Goal: Transaction & Acquisition: Purchase product/service

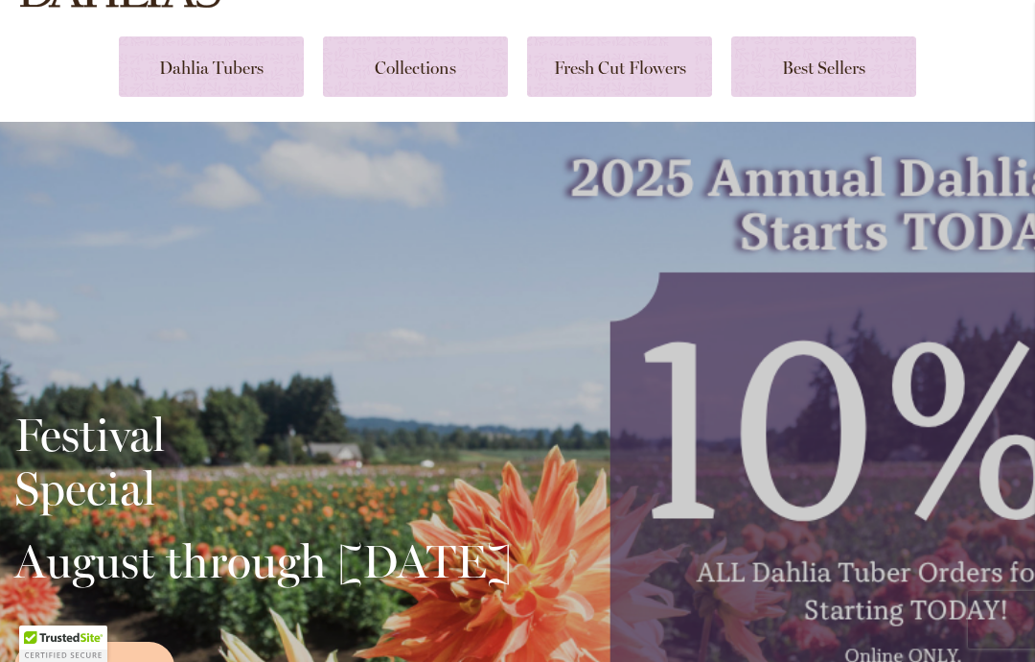
scroll to position [270, 0]
click at [408, 68] on link at bounding box center [415, 67] width 185 height 60
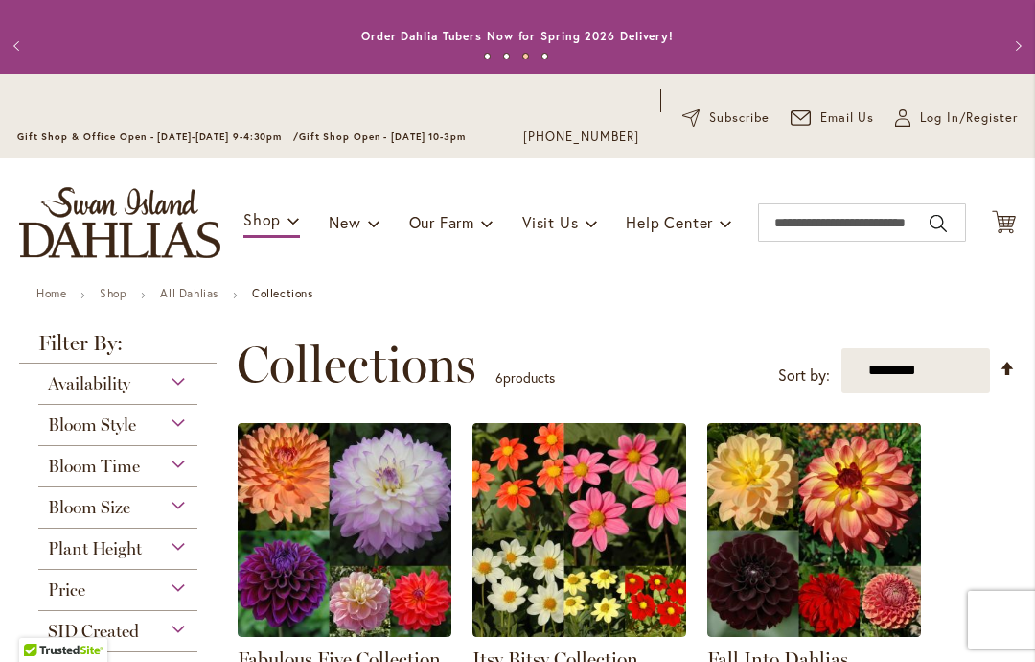
scroll to position [14, 0]
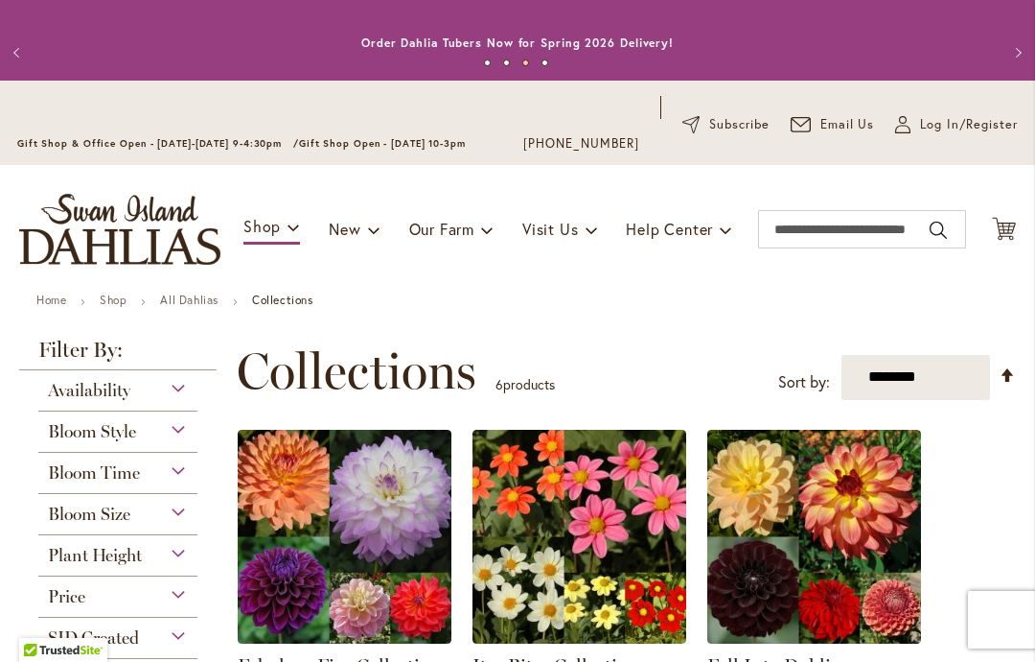
click at [932, 129] on span "Log In/Register" at bounding box center [969, 124] width 98 height 19
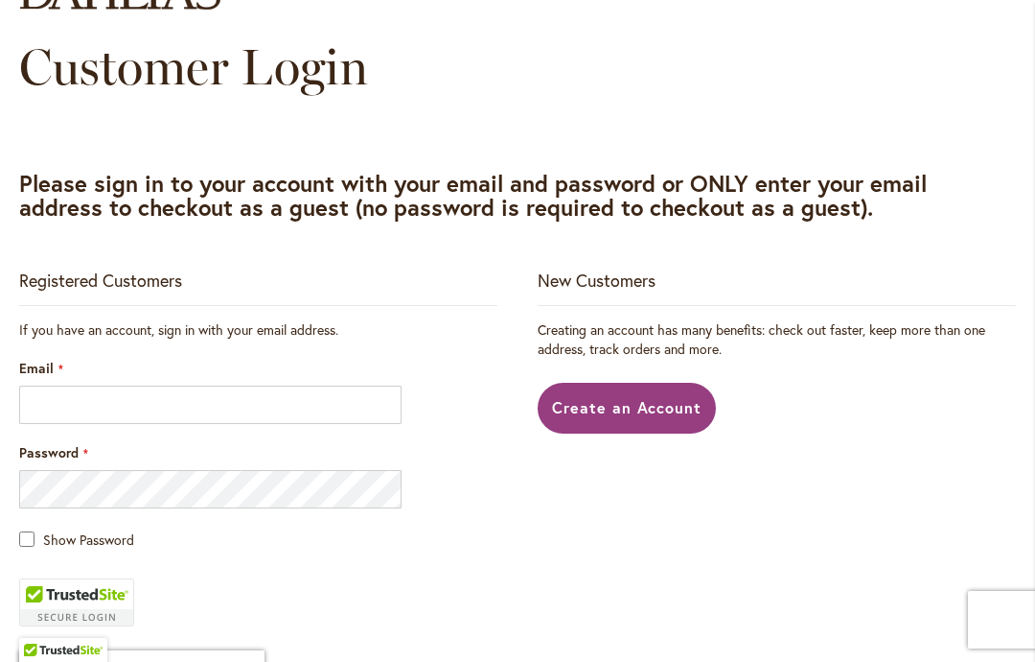
scroll to position [285, 0]
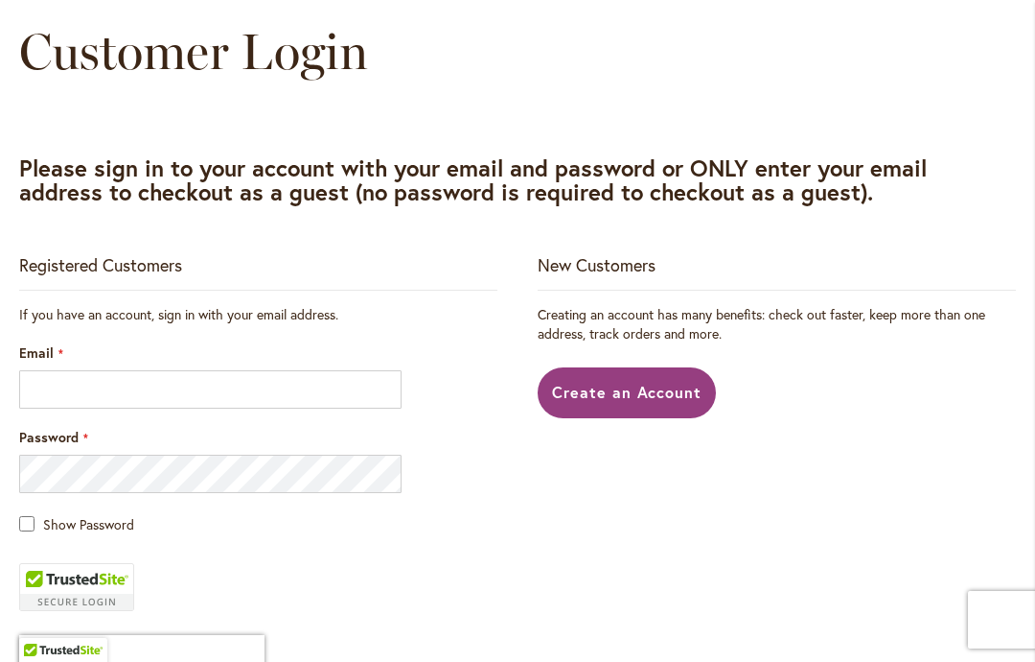
click at [320, 380] on input "Email" at bounding box center [210, 389] width 383 height 38
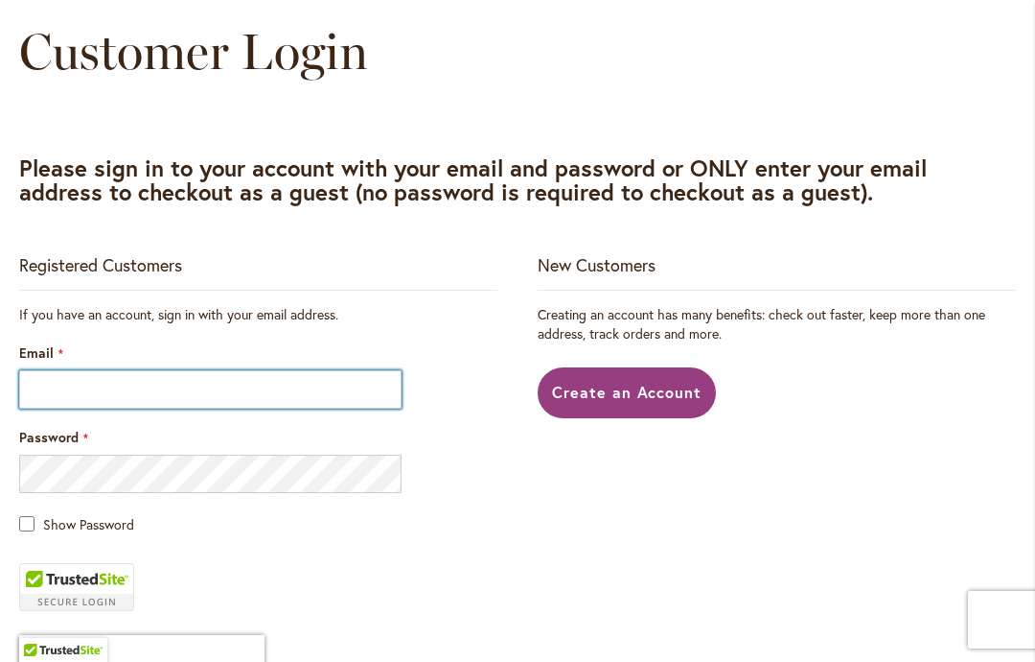
type input "**********"
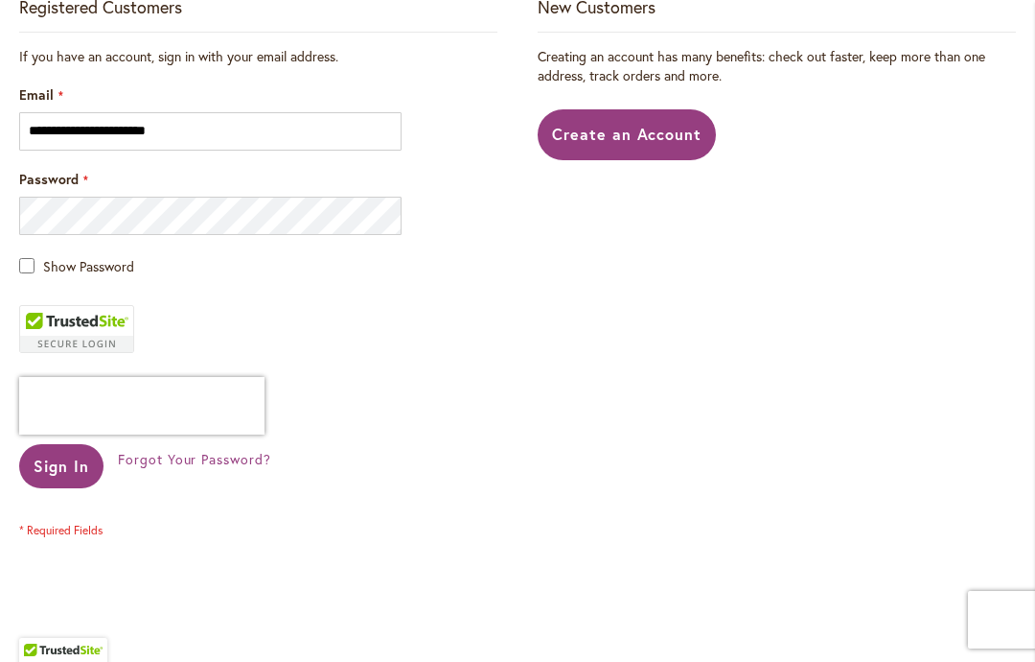
scroll to position [542, 0]
click at [42, 469] on span "Sign In" at bounding box center [62, 466] width 56 height 20
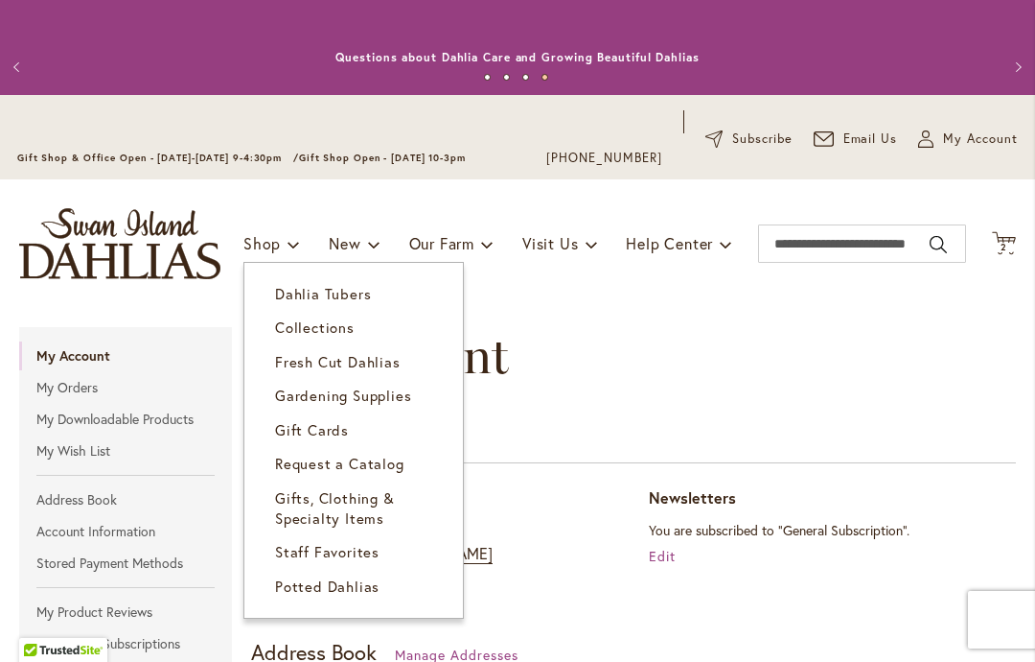
click at [337, 291] on span "Dahlia Tubers" at bounding box center [323, 293] width 96 height 19
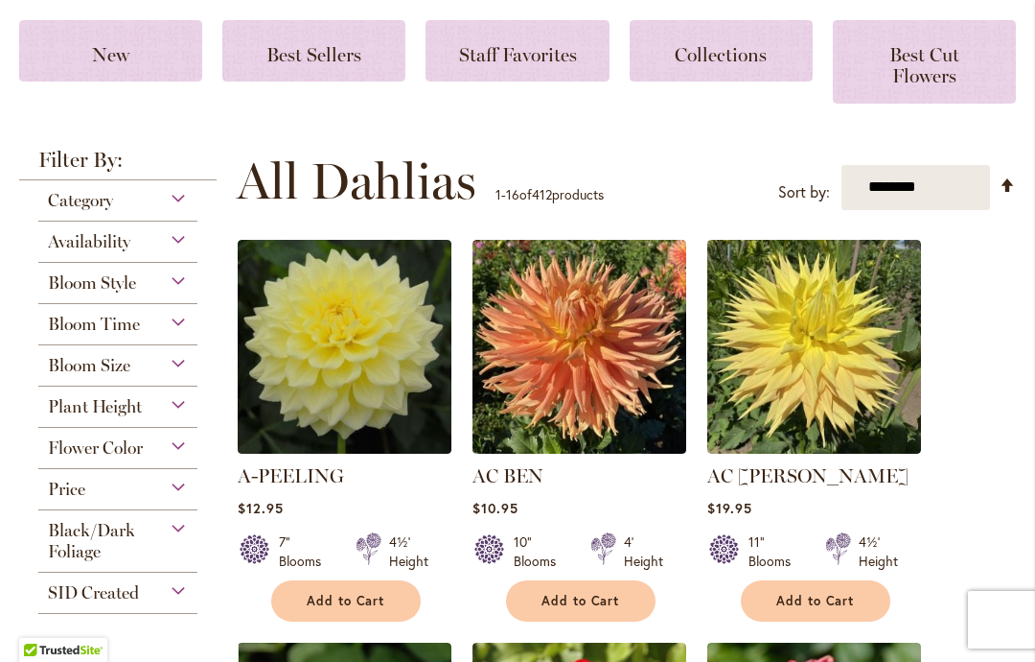
scroll to position [337, 0]
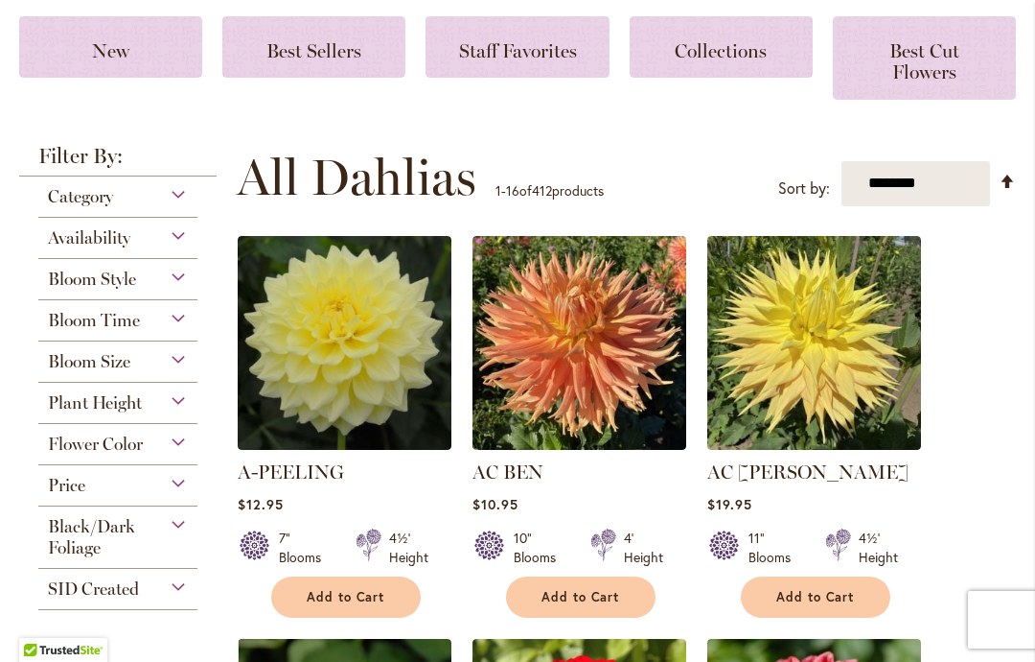
click at [168, 445] on div "Flower Color" at bounding box center [117, 439] width 159 height 31
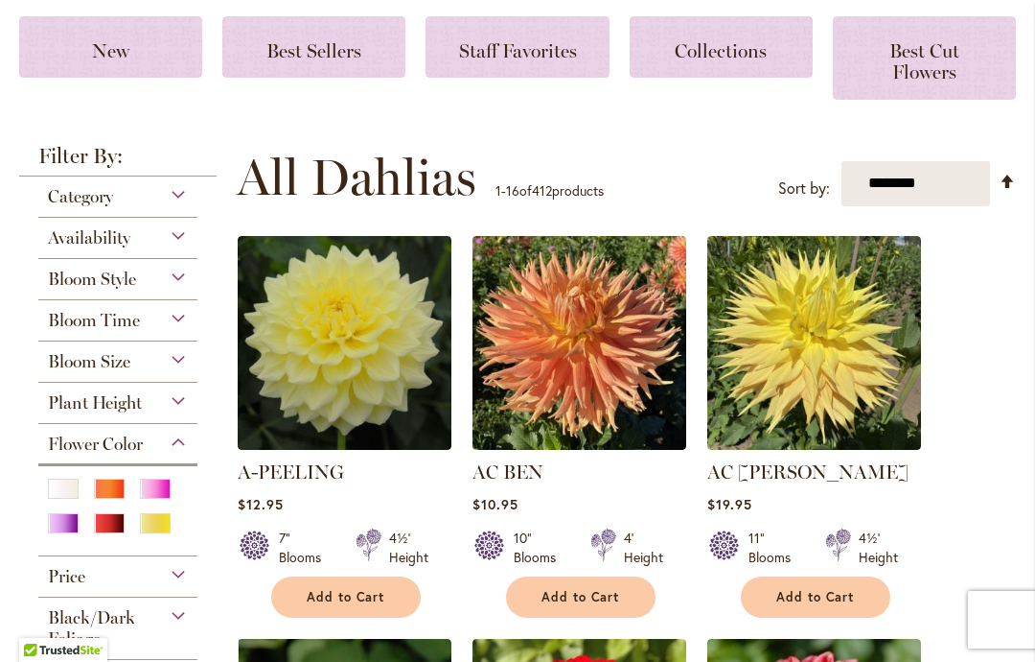
click at [103, 529] on div "Red" at bounding box center [109, 523] width 31 height 20
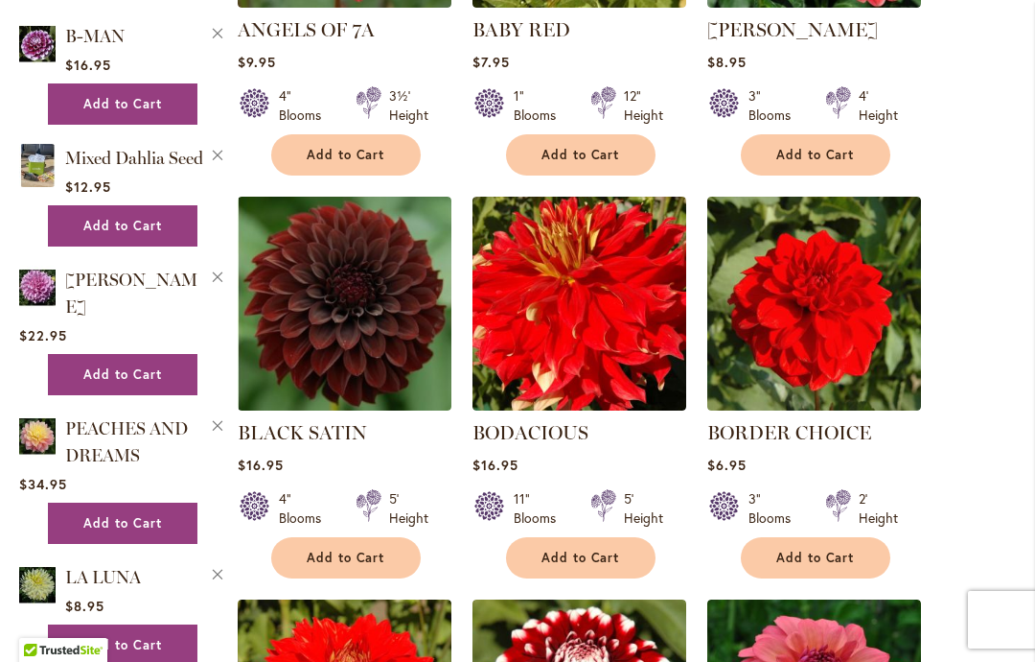
scroll to position [1138, 0]
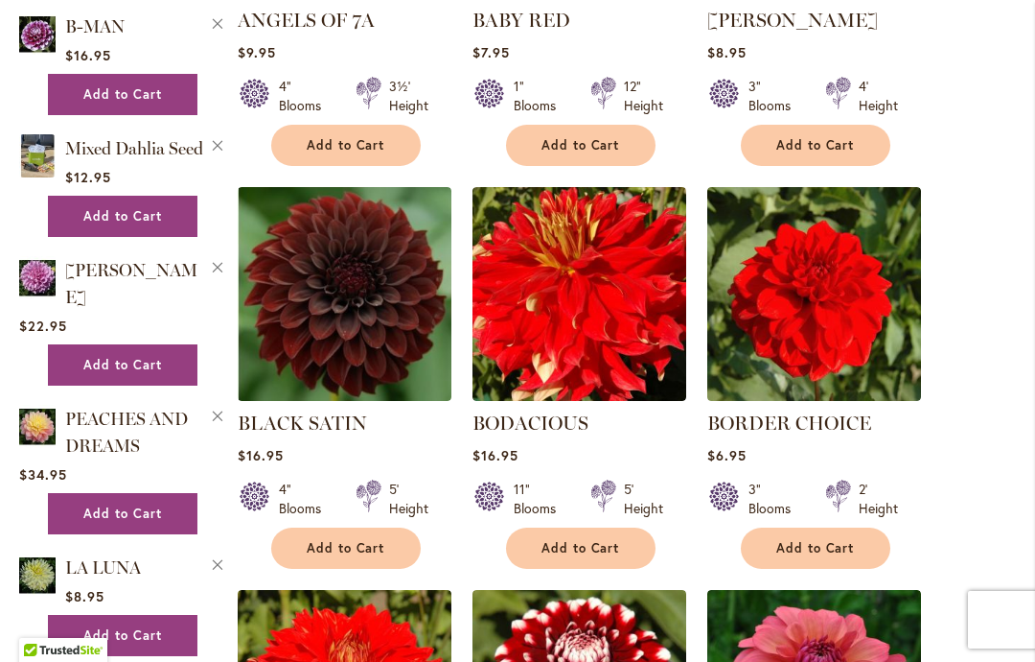
click at [355, 550] on span "Add to Cart" at bounding box center [346, 548] width 79 height 16
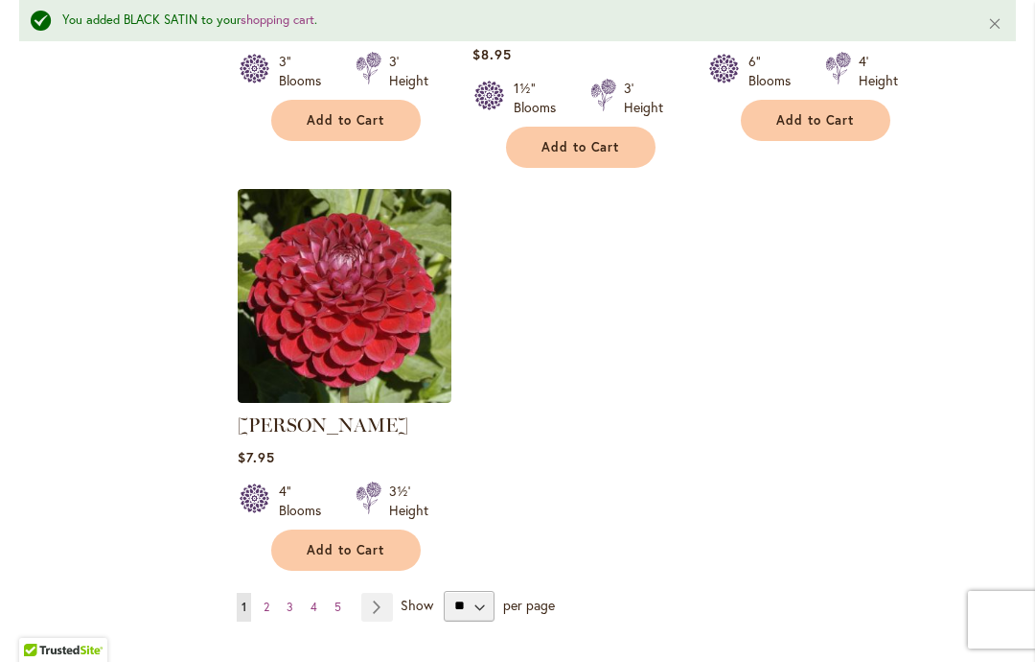
scroll to position [2423, 0]
click at [476, 590] on select "** ** ** **" at bounding box center [469, 605] width 51 height 31
select select "**"
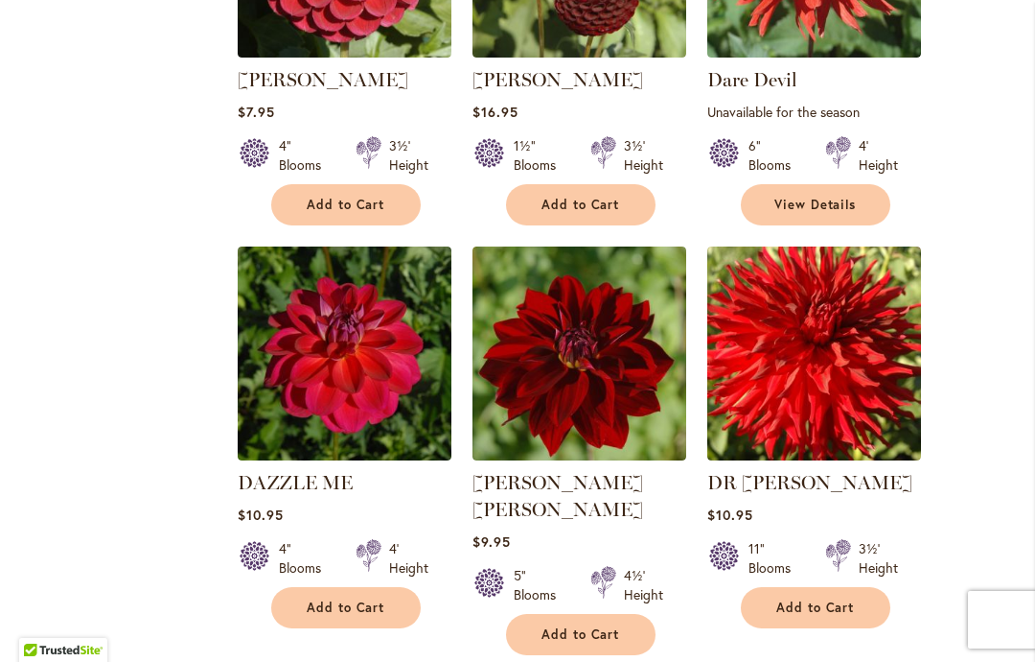
scroll to position [2740, 0]
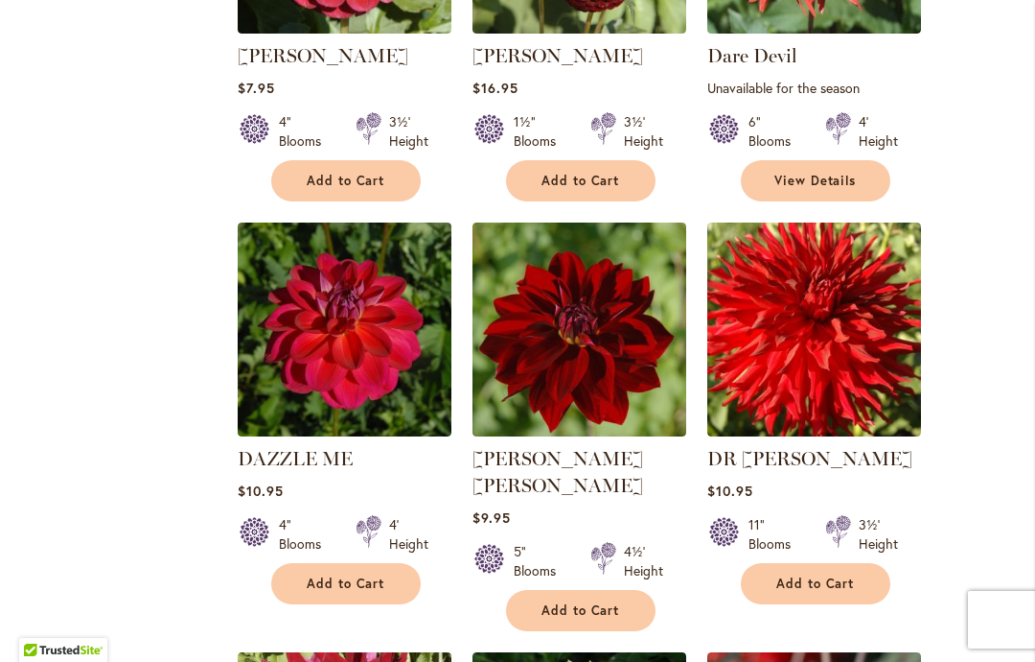
click at [590, 602] on span "Add to Cart" at bounding box center [581, 610] width 79 height 16
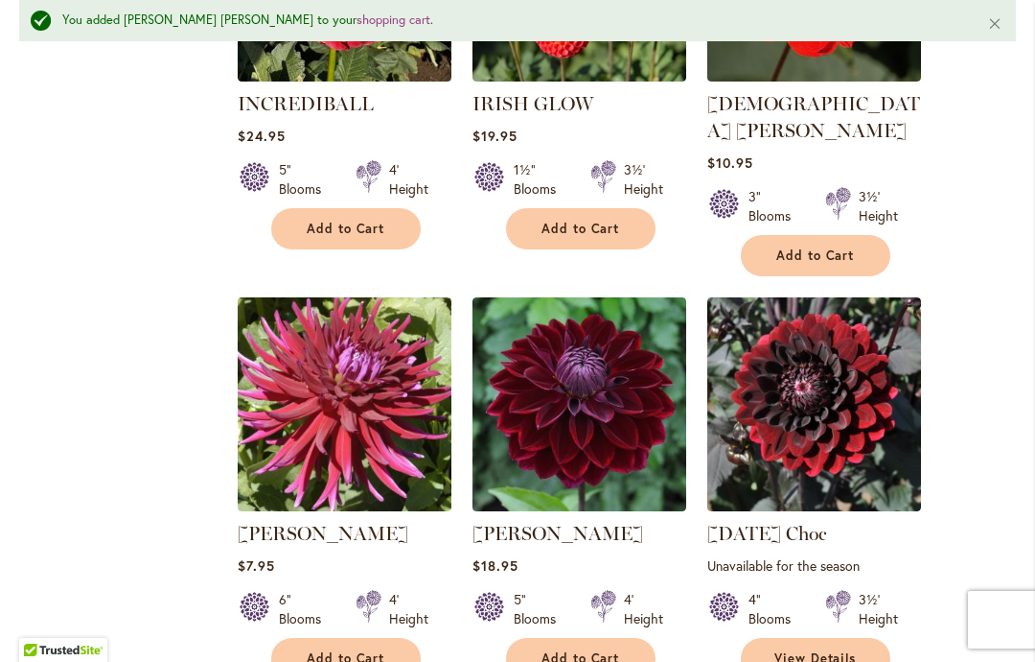
scroll to position [4409, 0]
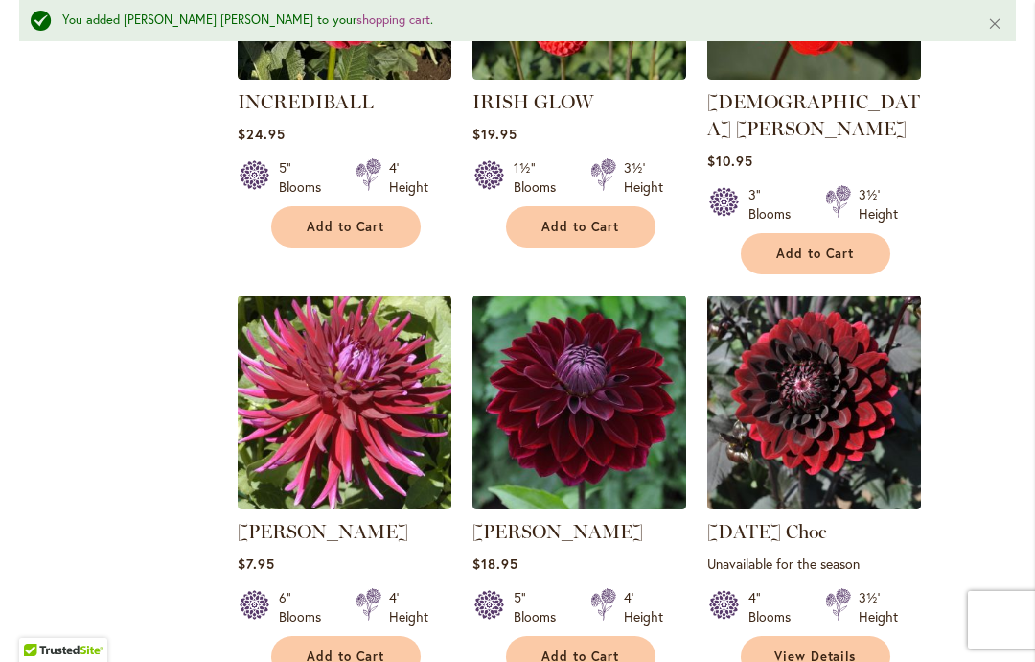
click at [614, 648] on span "Add to Cart" at bounding box center [581, 656] width 79 height 16
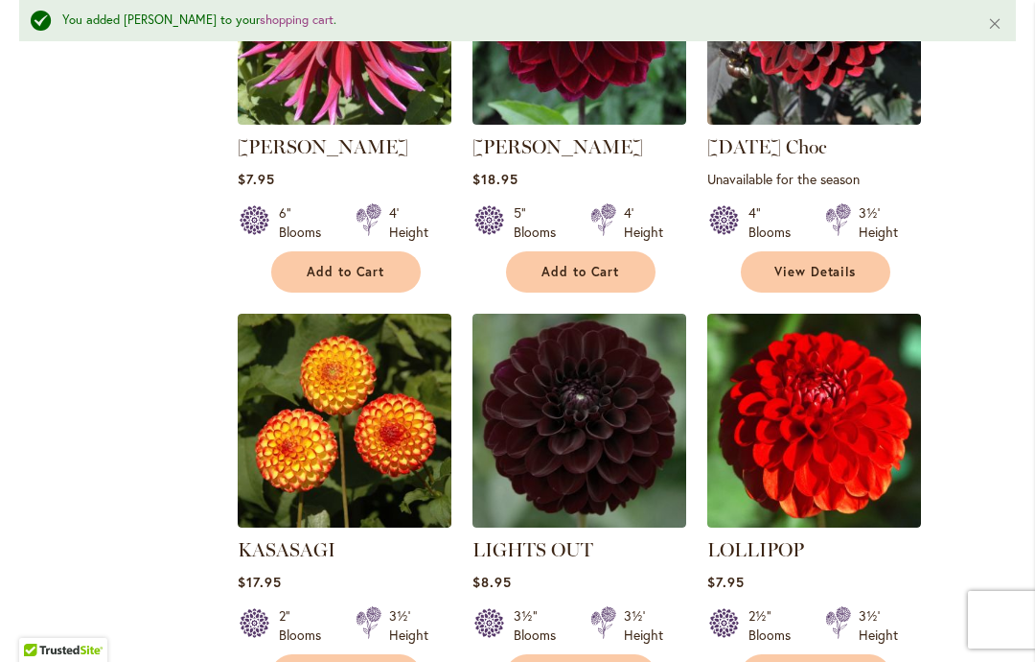
scroll to position [4800, 0]
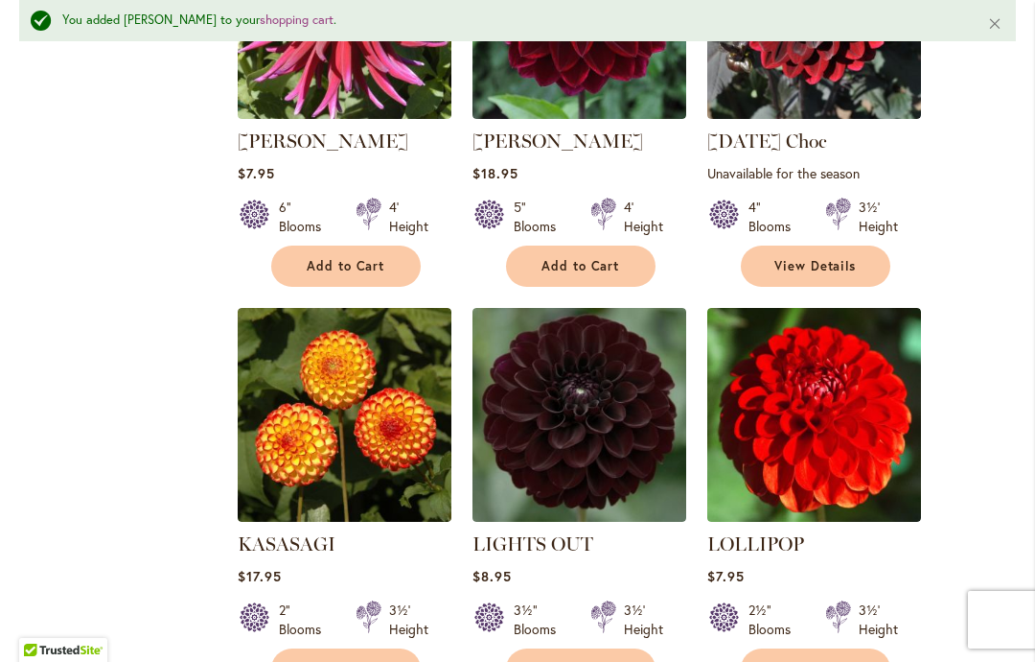
click at [601, 648] on button "Add to Cart" at bounding box center [581, 668] width 150 height 41
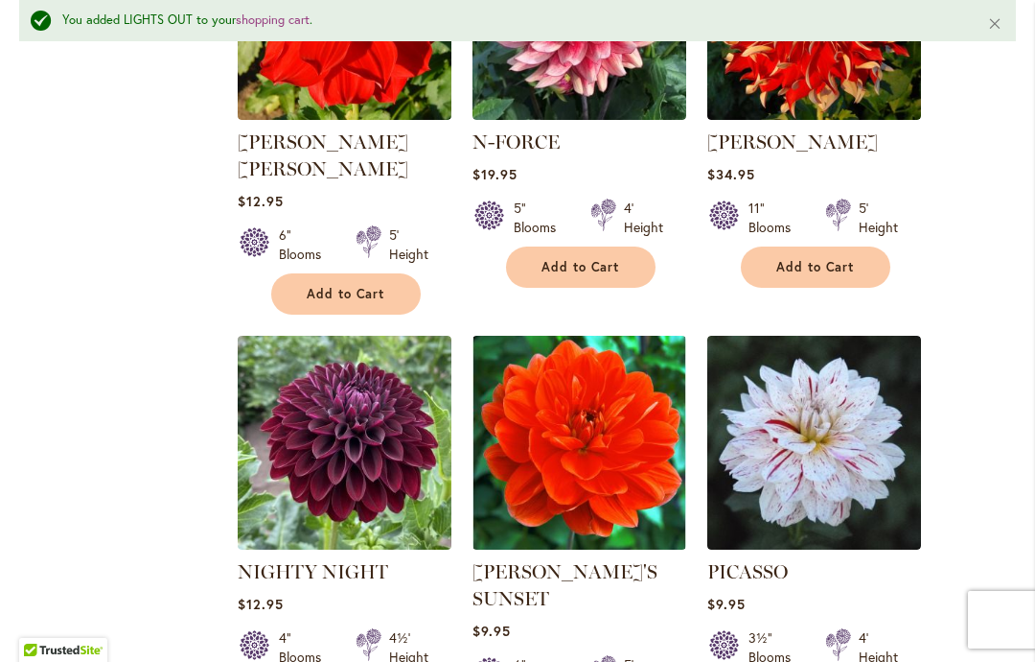
scroll to position [6424, 0]
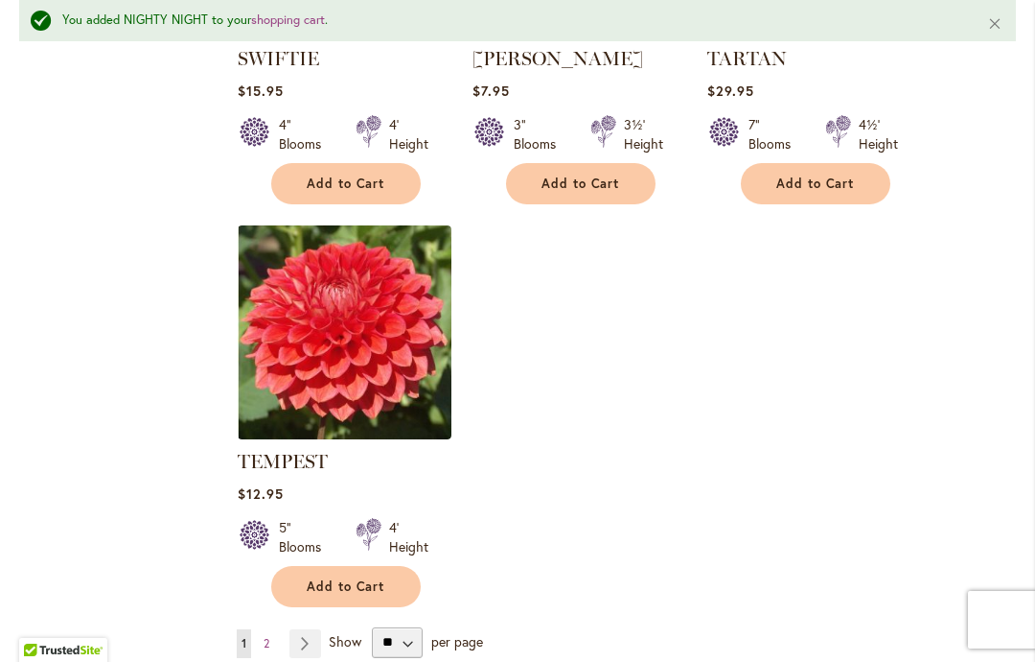
scroll to position [9011, 0]
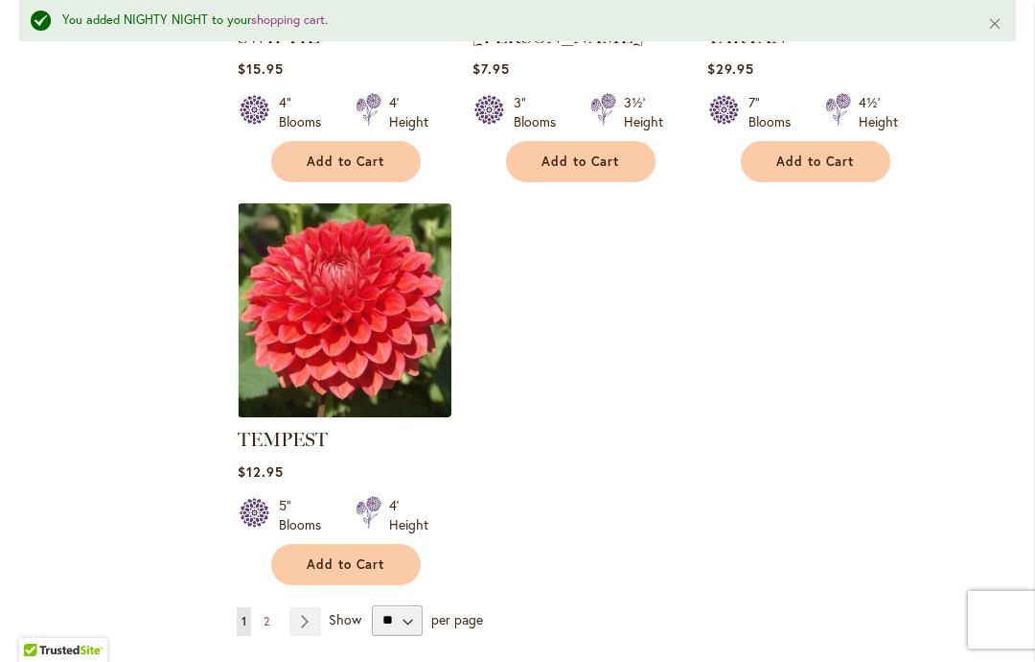
click at [291, 607] on link "Page Next" at bounding box center [306, 621] width 32 height 29
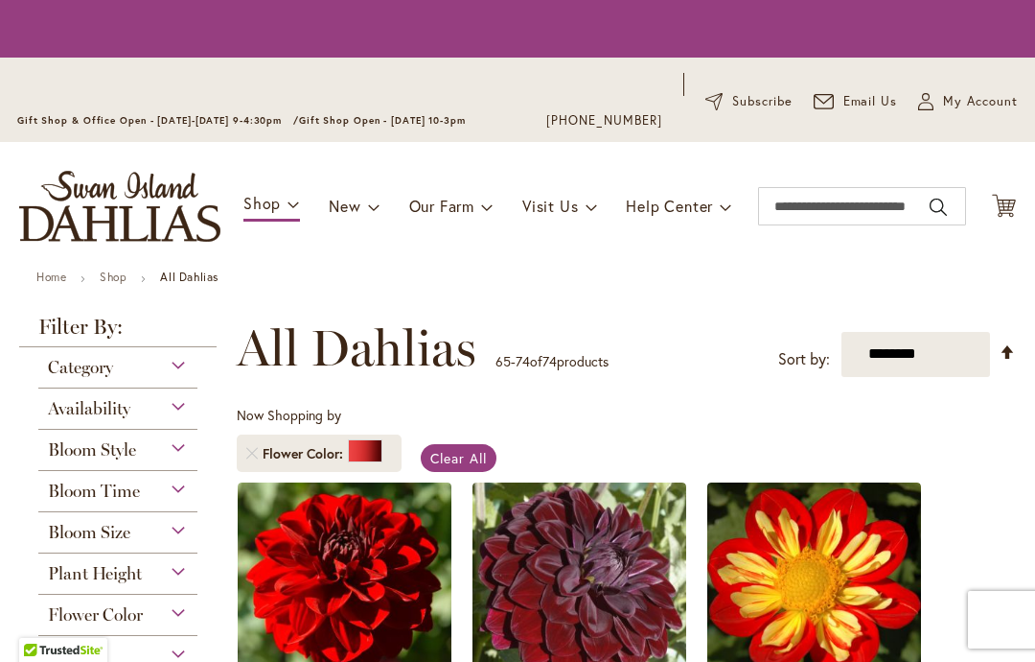
scroll to position [396, 0]
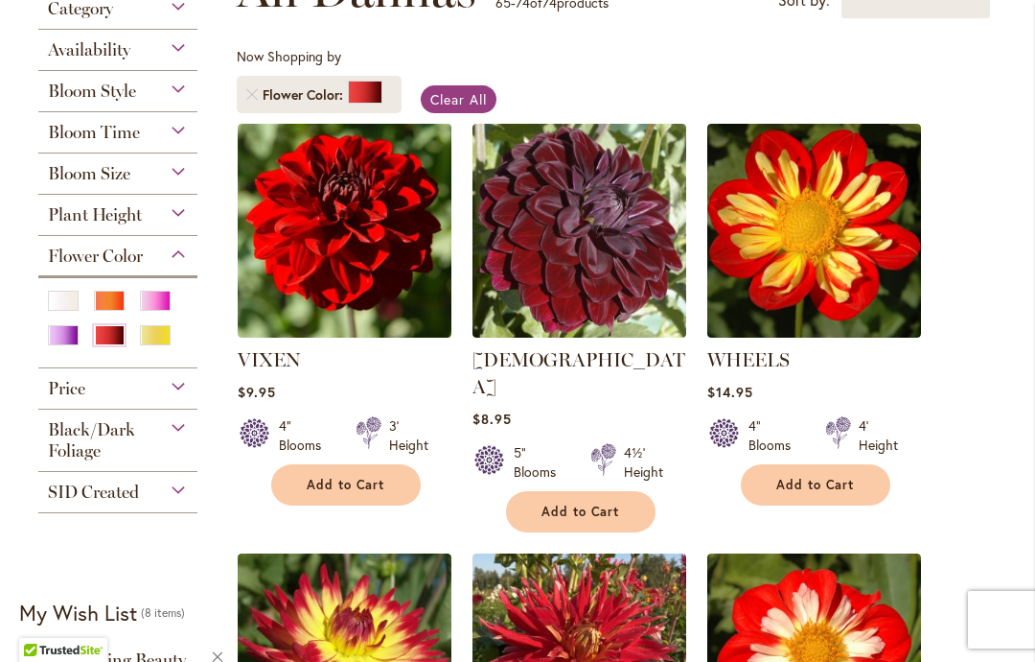
click at [605, 503] on span "Add to Cart" at bounding box center [581, 511] width 79 height 16
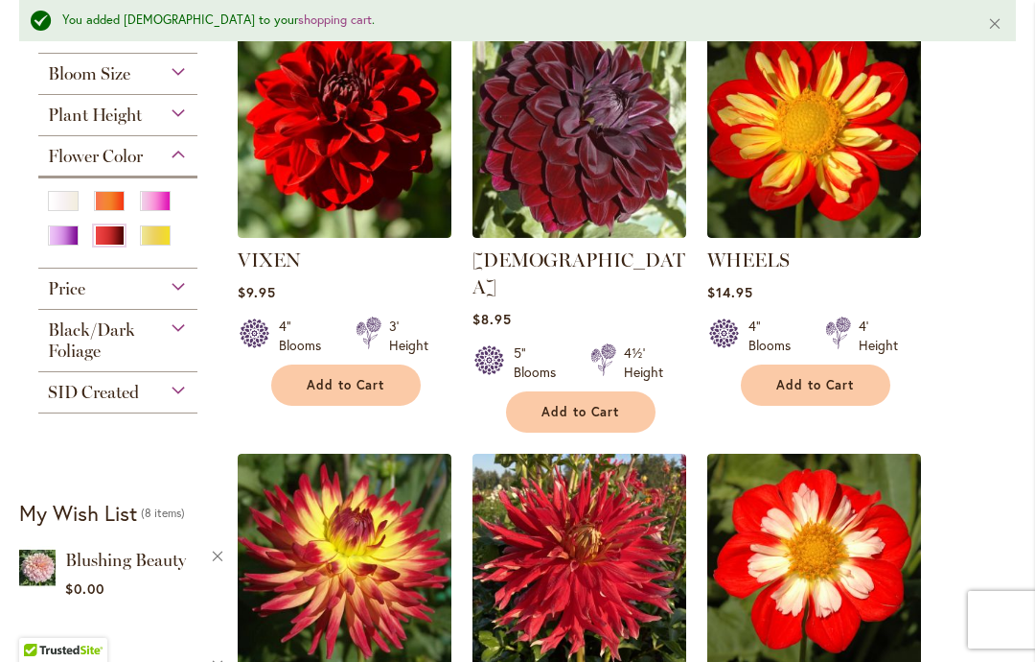
scroll to position [503, 0]
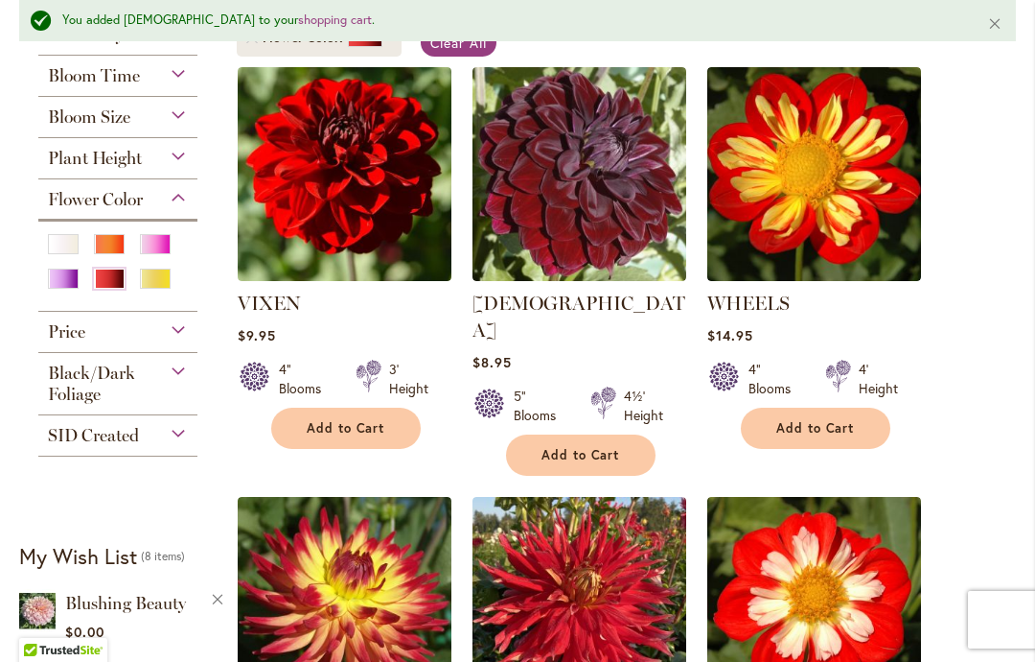
click at [62, 289] on div "Purple" at bounding box center [63, 278] width 31 height 20
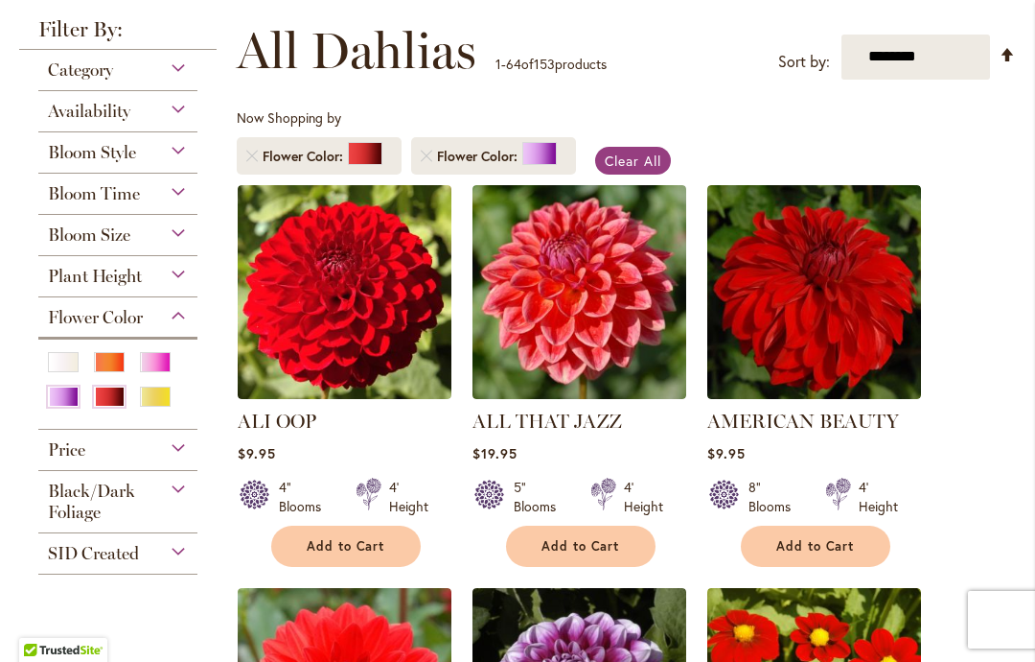
scroll to position [334, 0]
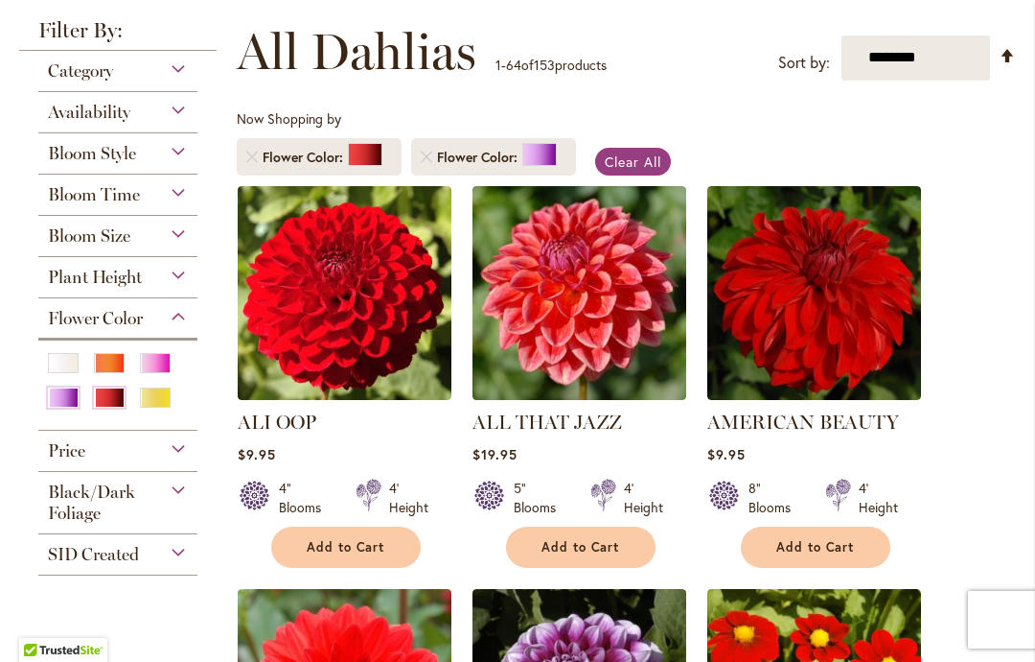
click at [248, 161] on link "Remove Flower Color Red" at bounding box center [252, 157] width 12 height 12
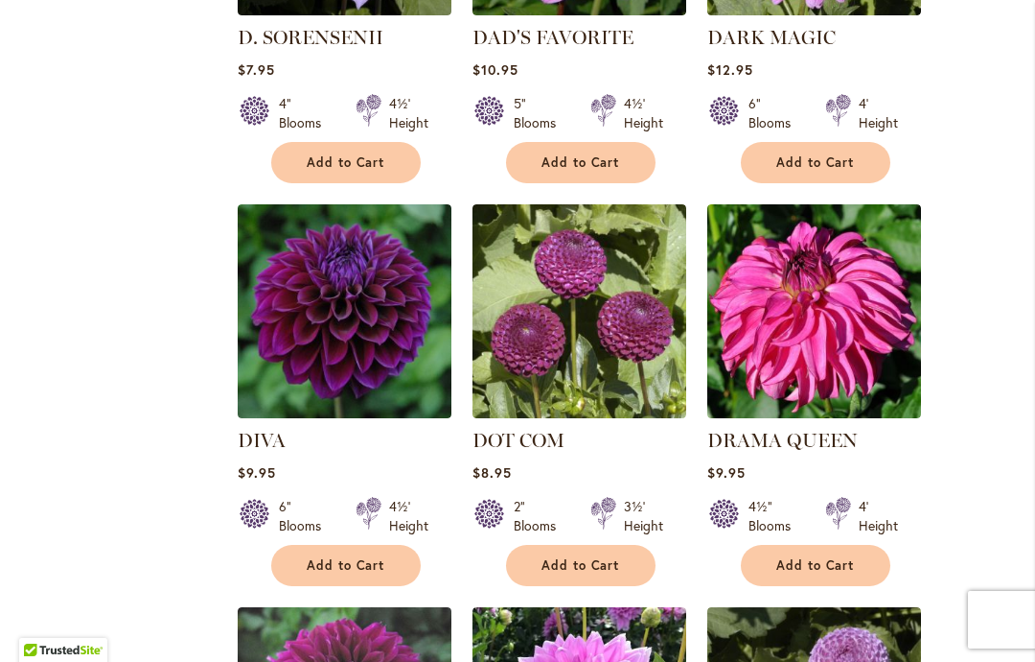
scroll to position [2733, 0]
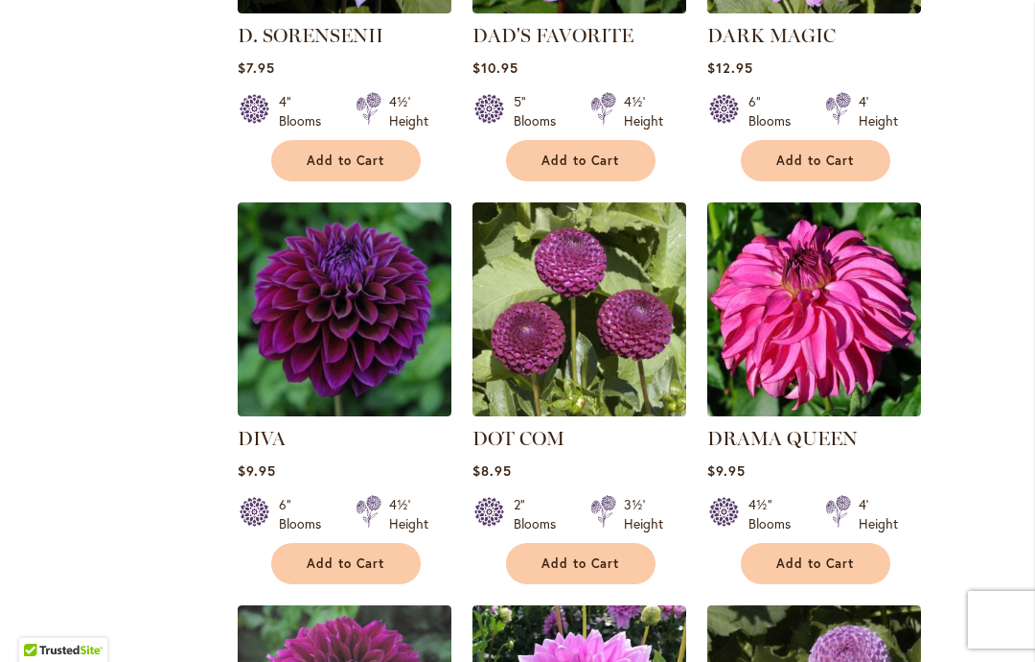
click at [347, 567] on span "Add to Cart" at bounding box center [346, 563] width 79 height 16
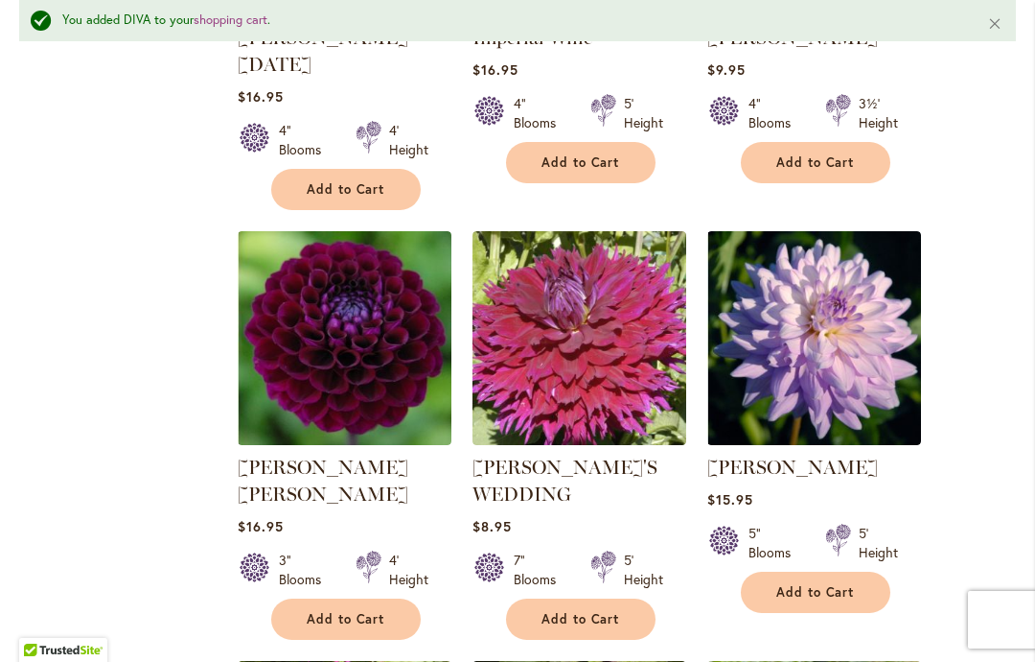
scroll to position [4421, 0]
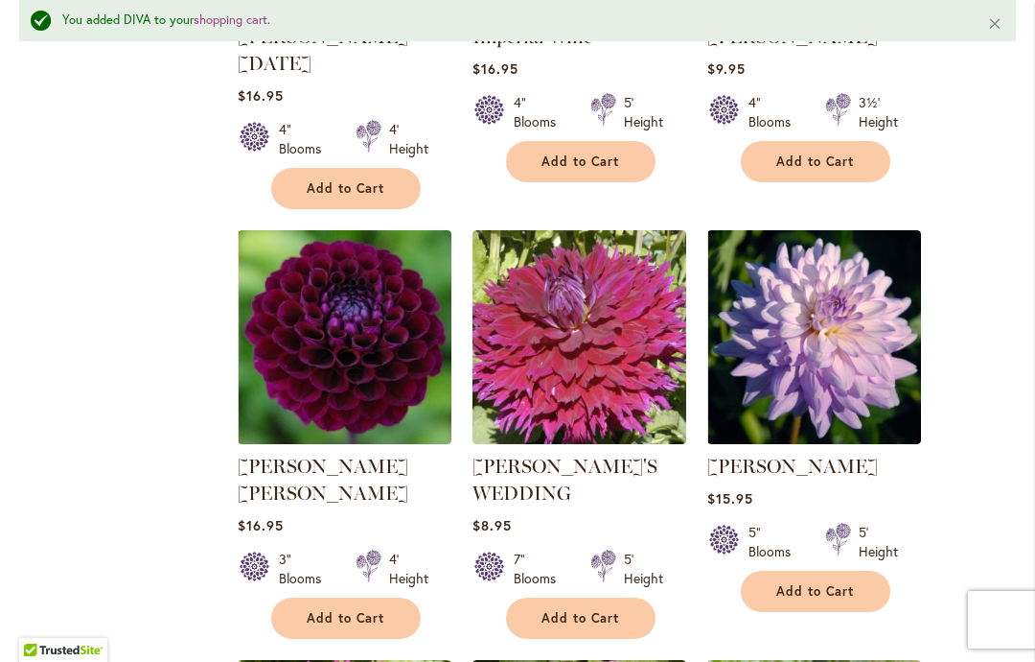
click at [343, 597] on button "Add to Cart" at bounding box center [346, 617] width 150 height 41
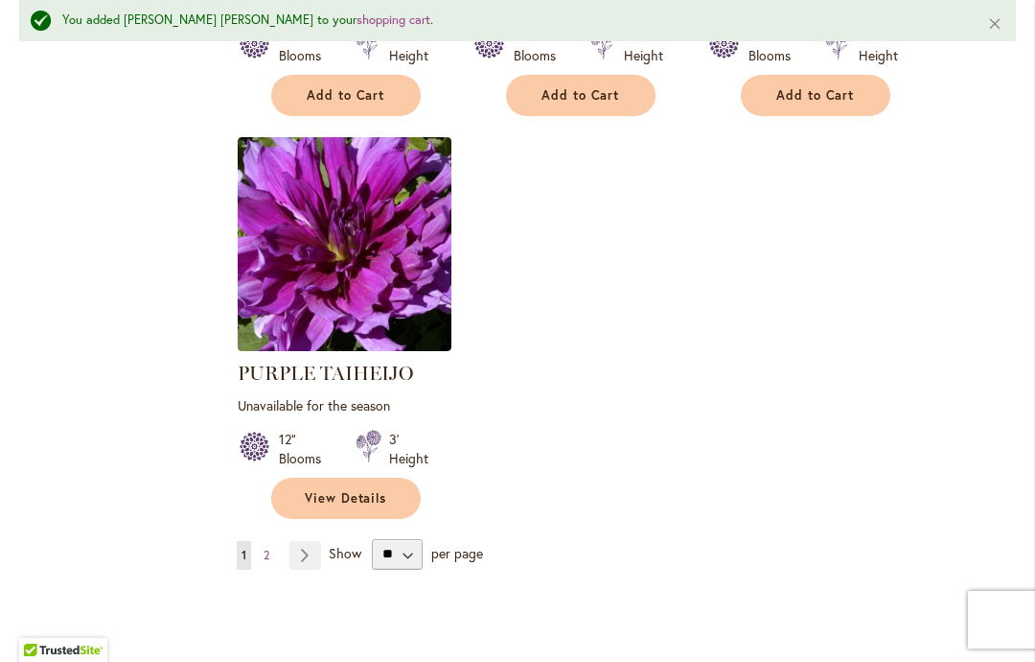
scroll to position [9126, 0]
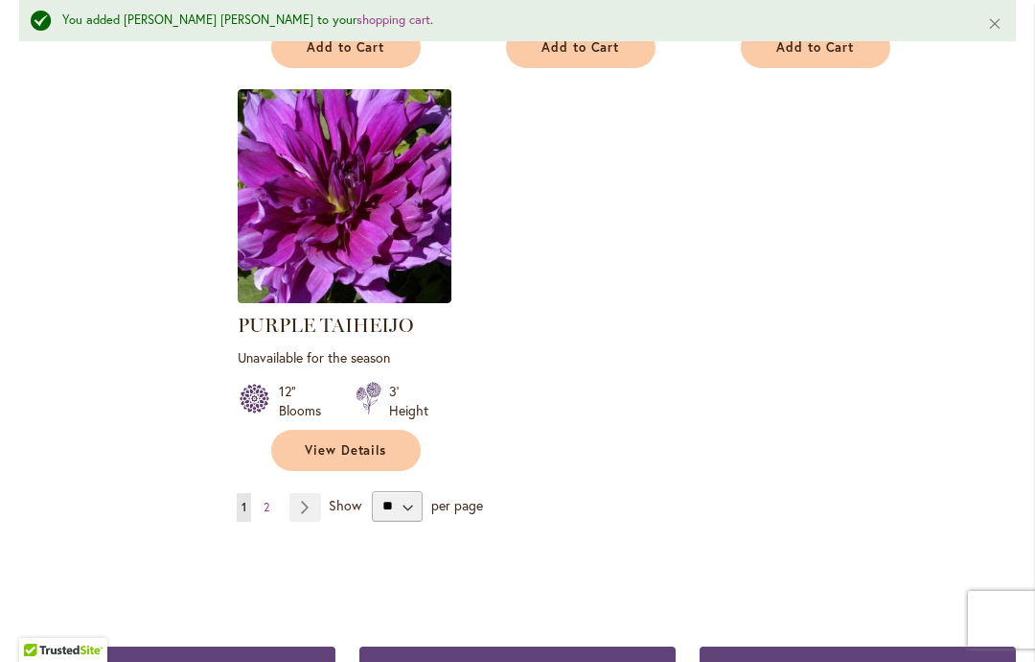
click at [300, 493] on link "Page Next" at bounding box center [306, 507] width 32 height 29
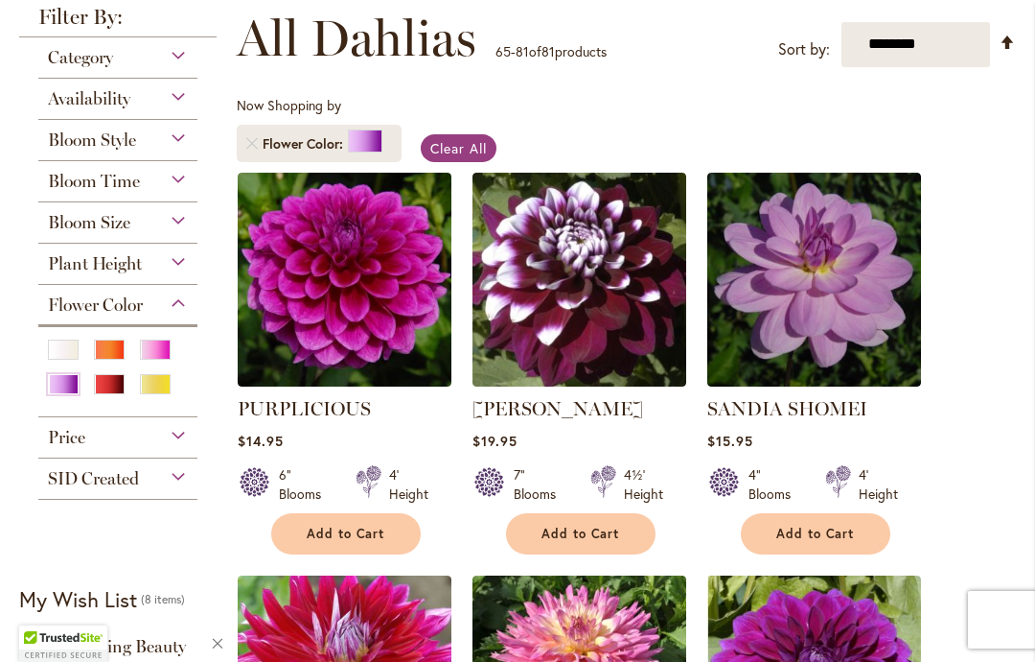
scroll to position [351, 0]
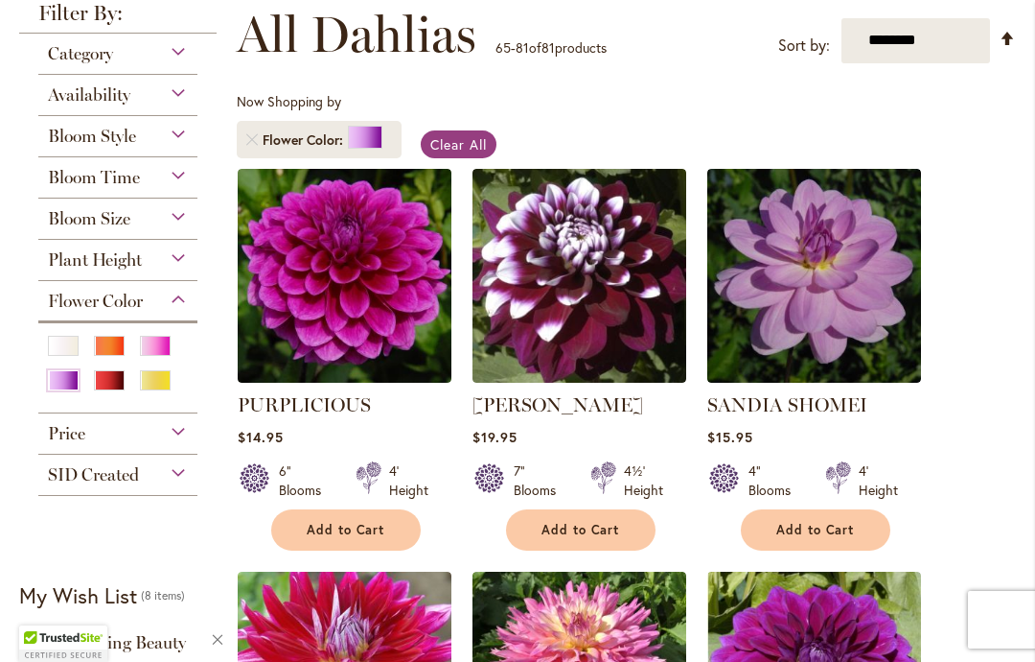
click at [573, 530] on span "Add to Cart" at bounding box center [581, 530] width 79 height 16
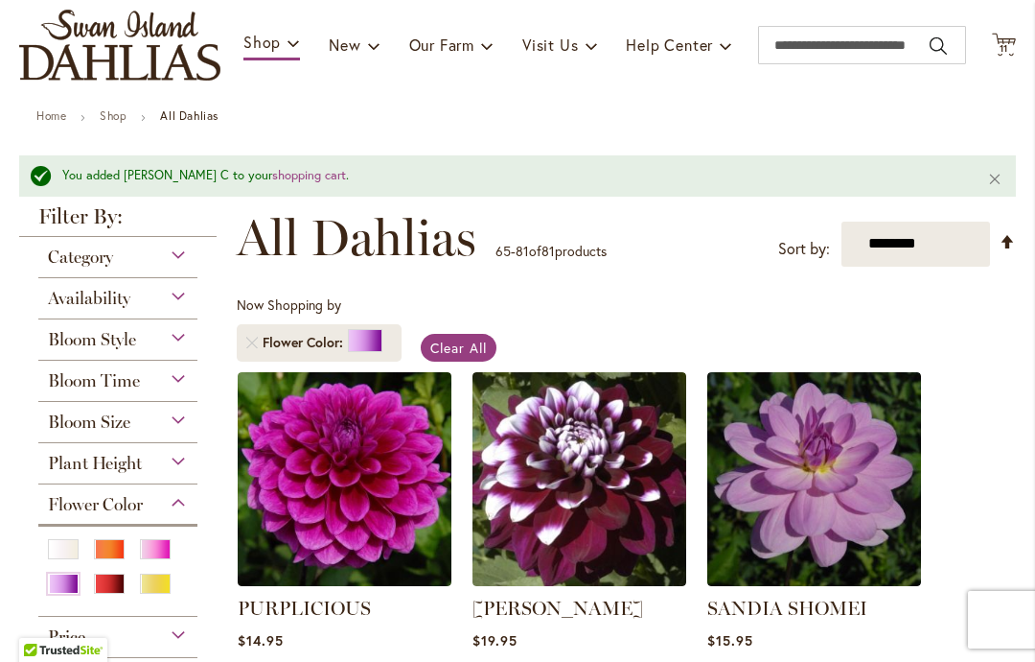
scroll to position [192, 0]
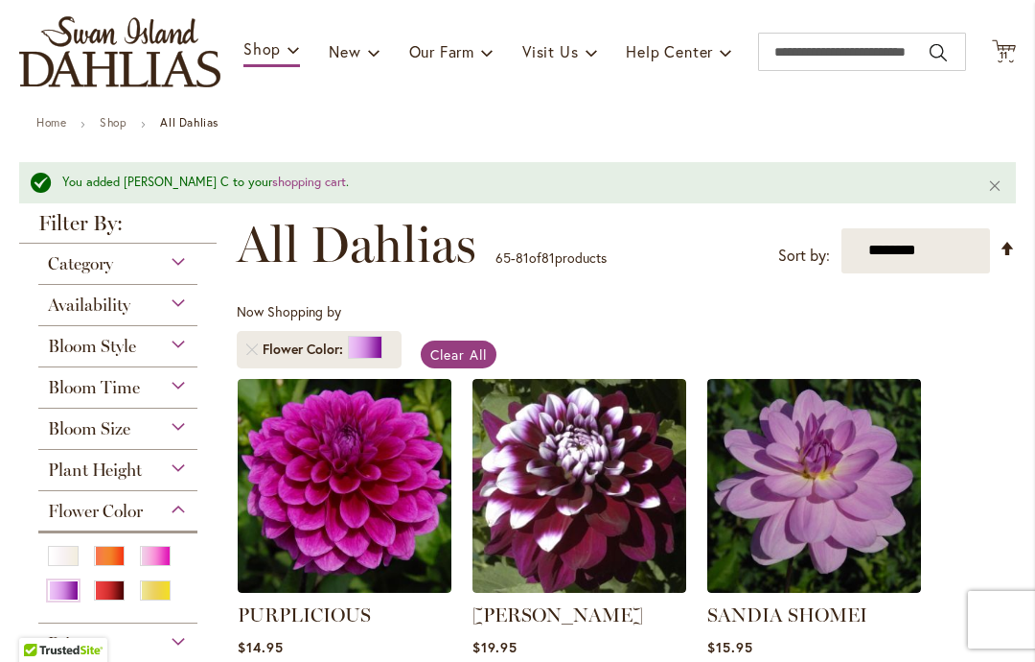
click at [166, 355] on div "Bloom Style" at bounding box center [117, 341] width 159 height 31
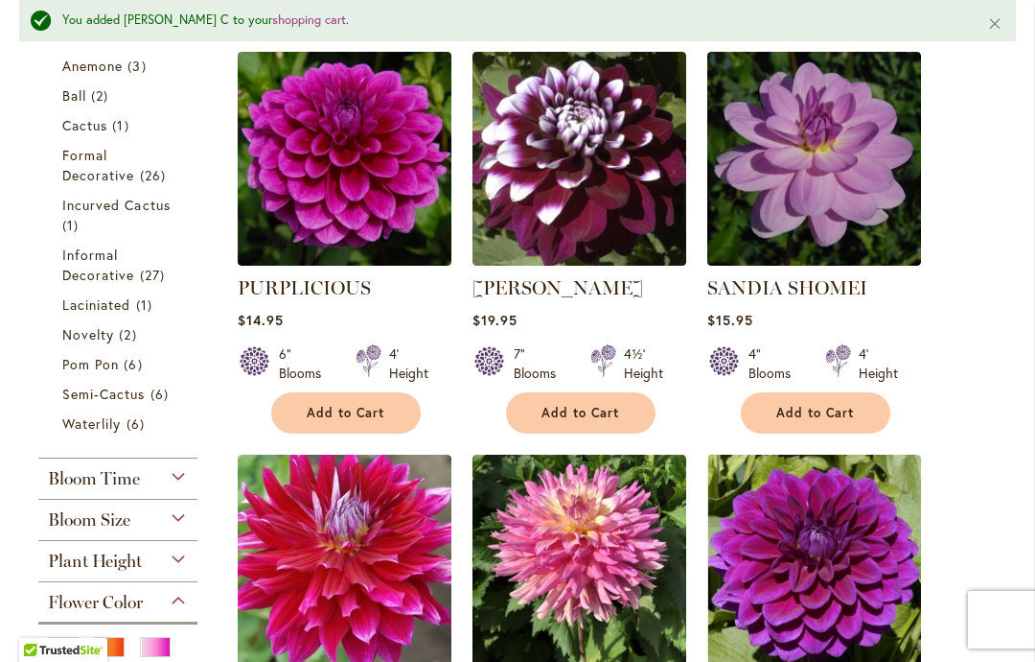
click at [111, 431] on span "Waterlily" at bounding box center [91, 423] width 58 height 18
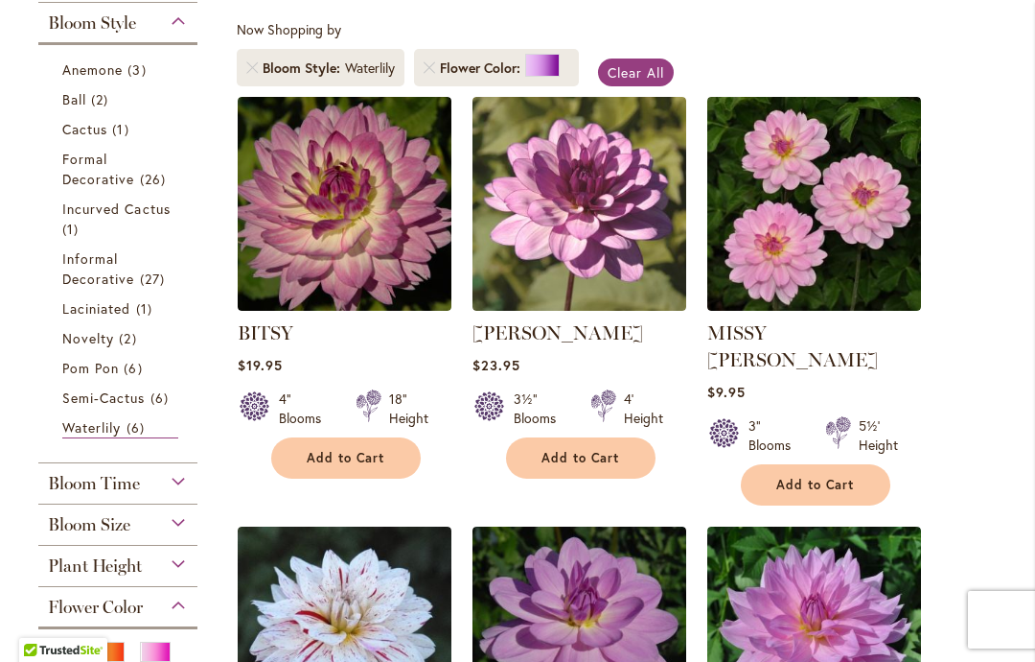
scroll to position [404, 0]
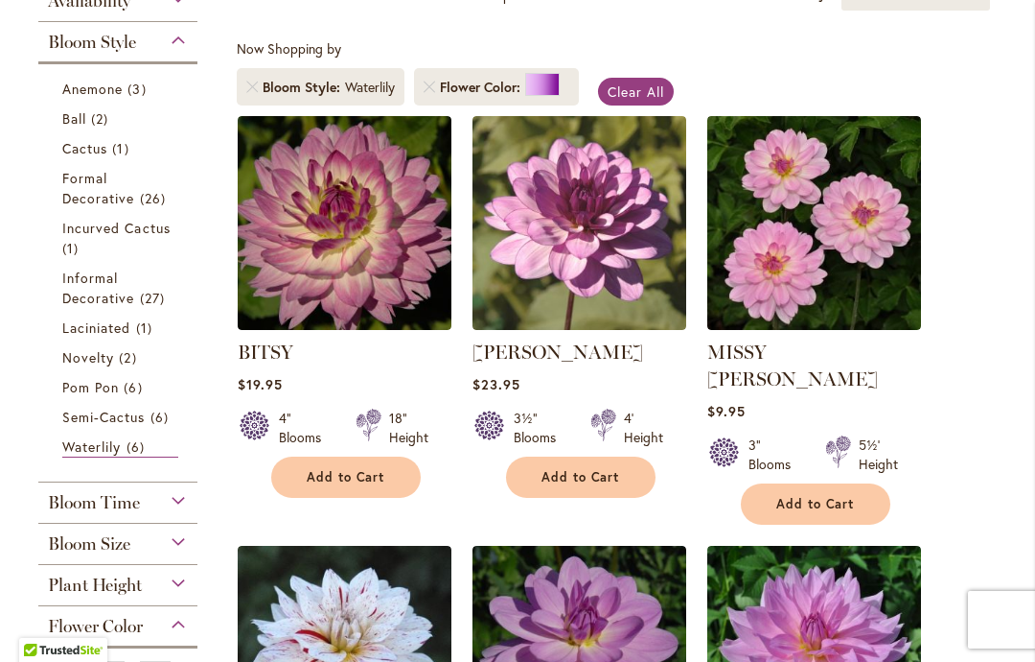
click at [348, 473] on span "Add to Cart" at bounding box center [346, 477] width 79 height 16
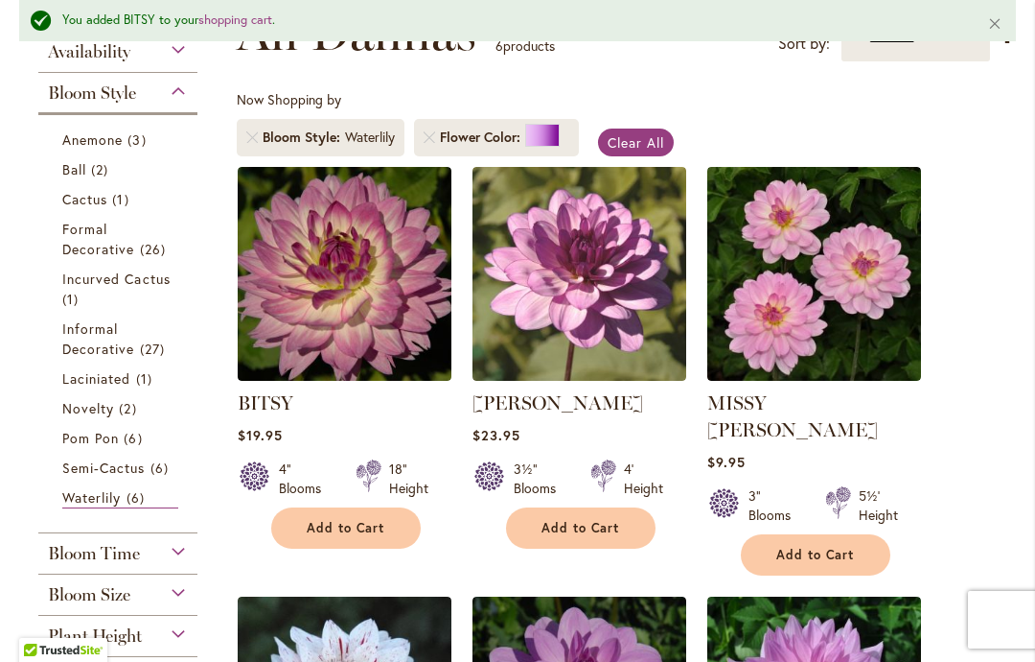
click at [163, 562] on div "Bloom Time" at bounding box center [117, 548] width 159 height 31
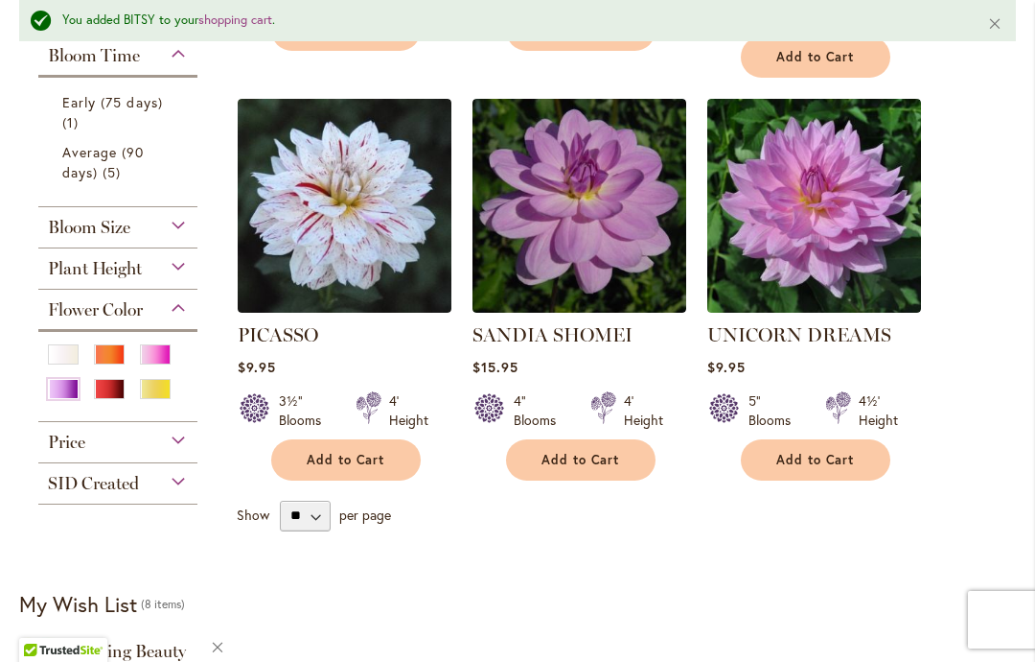
scroll to position [902, 0]
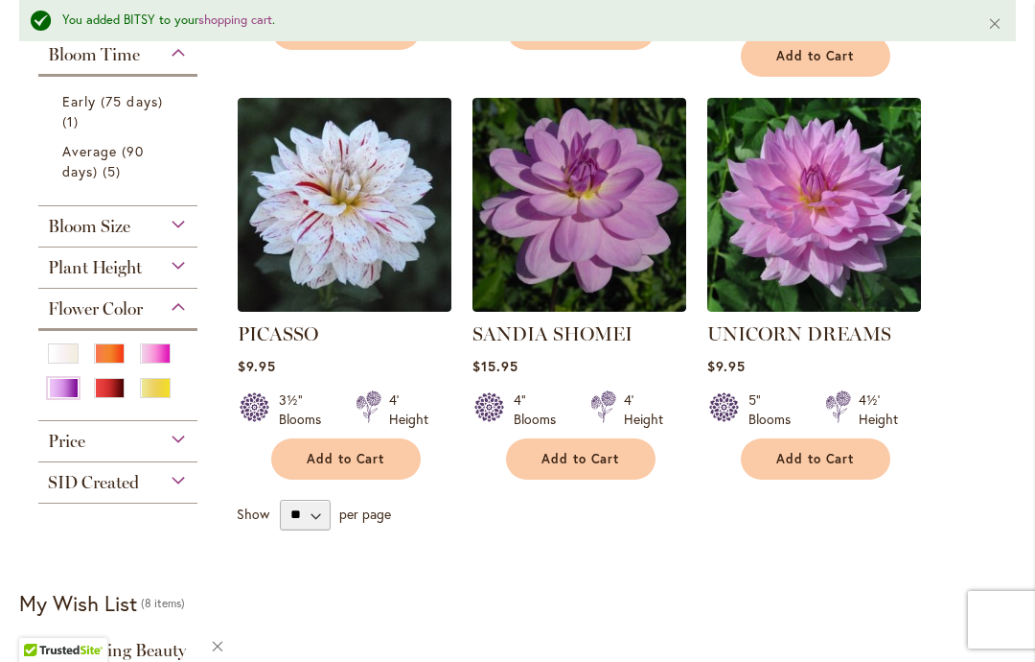
click at [152, 360] on div "Pink" at bounding box center [155, 353] width 31 height 20
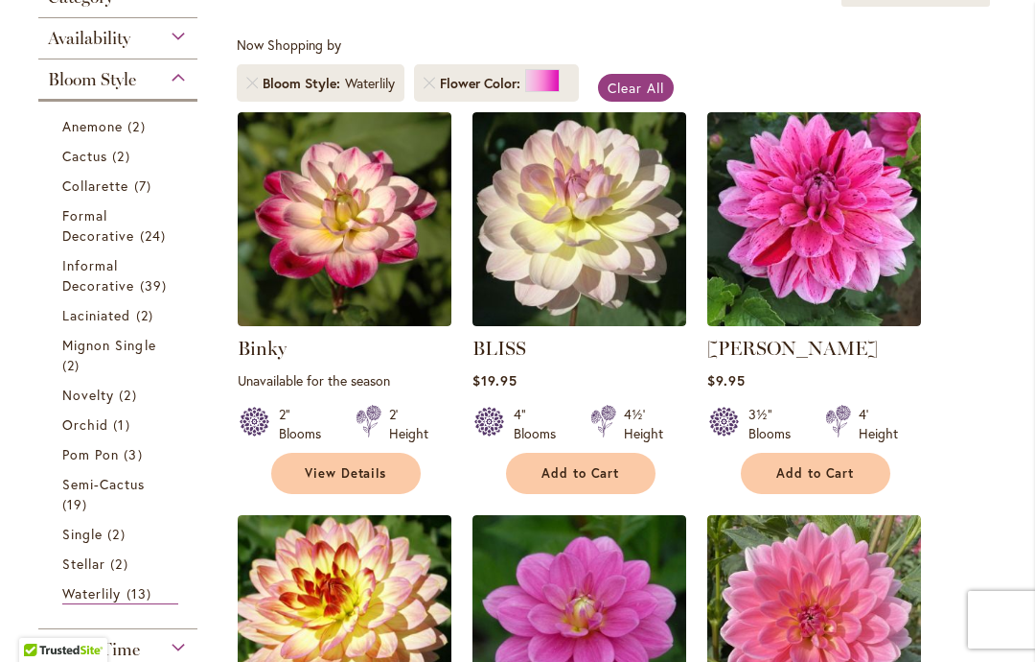
scroll to position [385, 0]
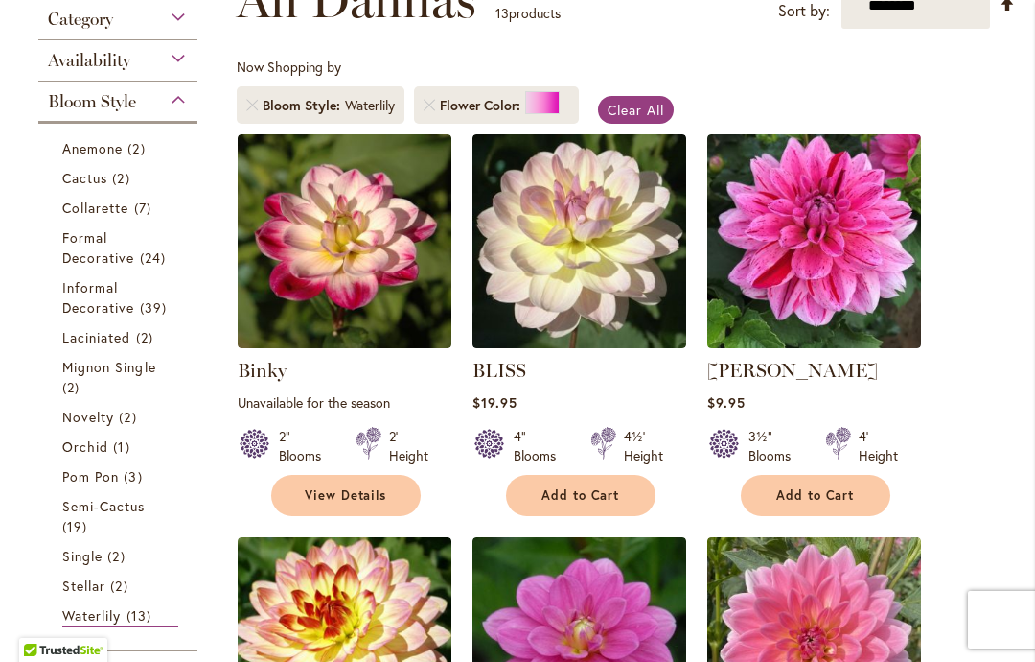
click at [248, 109] on link "Remove Bloom Style Waterlily" at bounding box center [252, 106] width 12 height 12
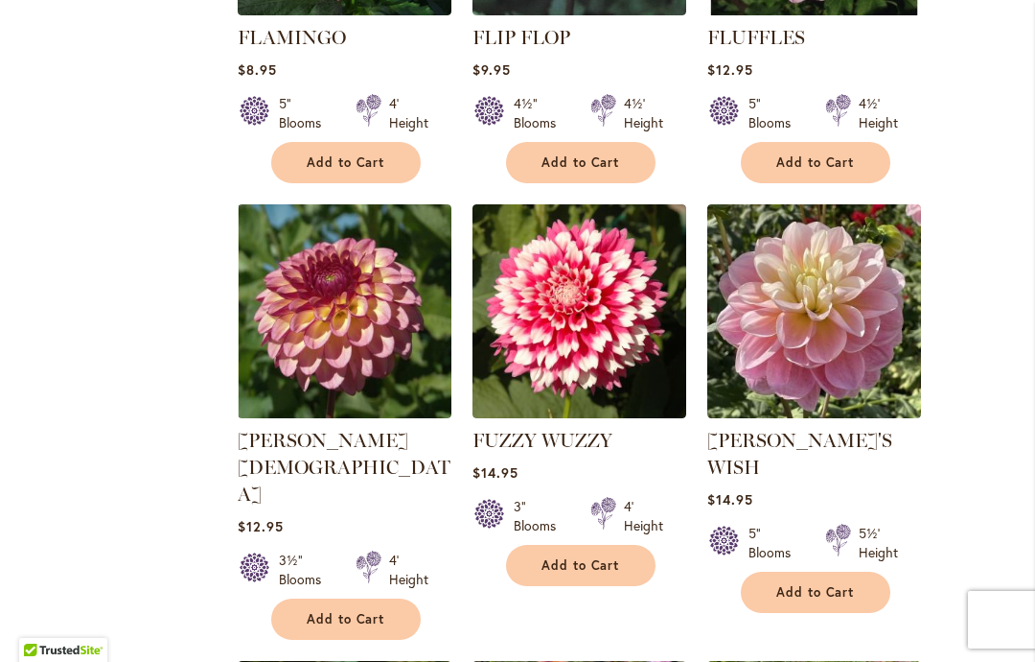
scroll to position [6062, 0]
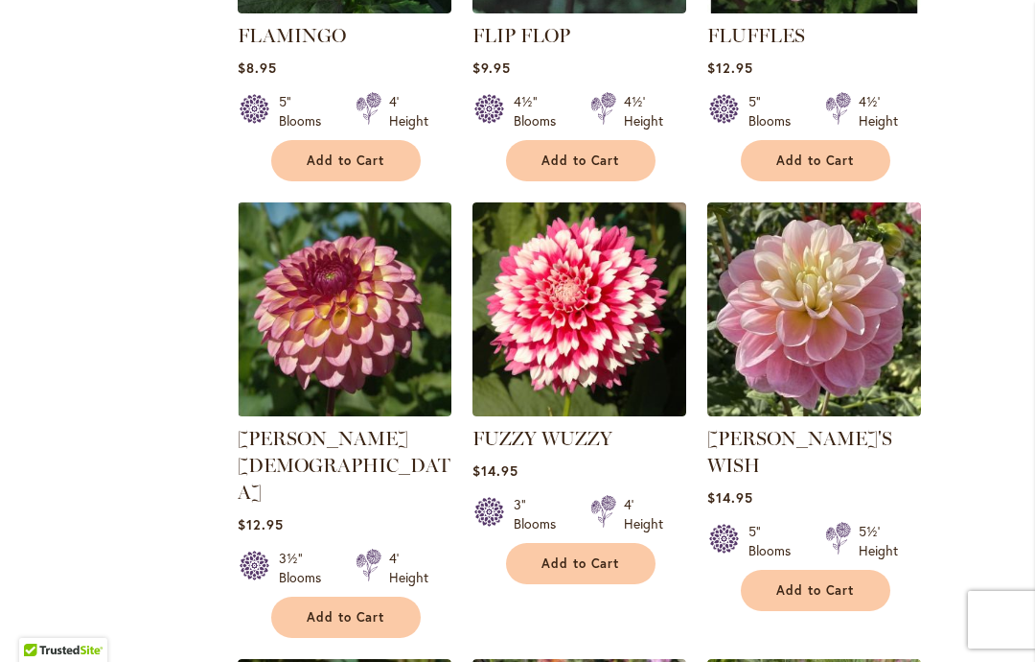
click at [360, 609] on span "Add to Cart" at bounding box center [346, 617] width 79 height 16
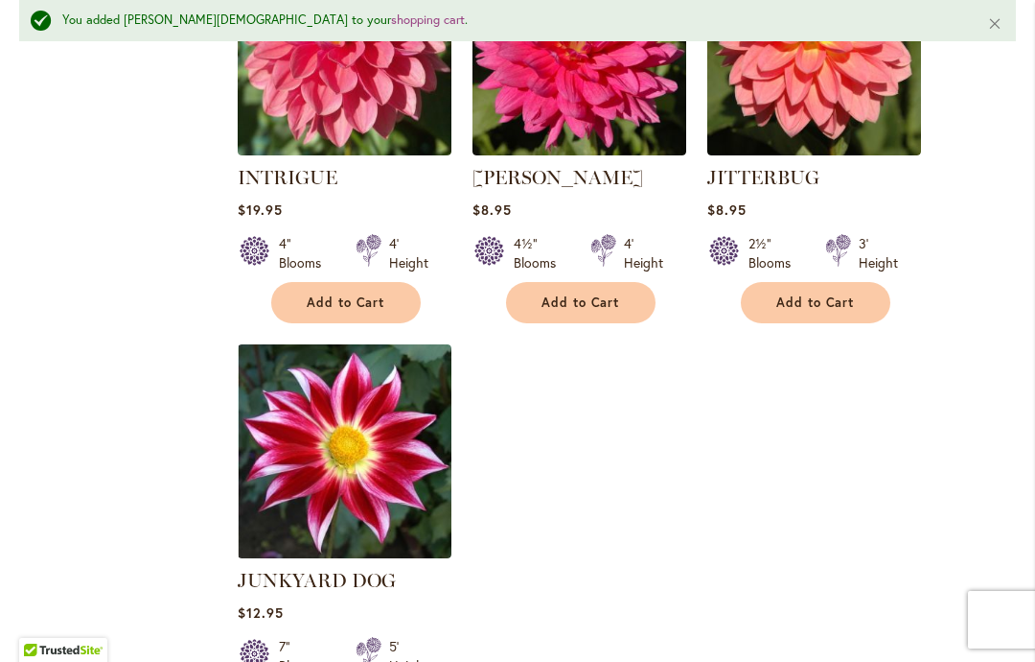
scroll to position [8885, 0]
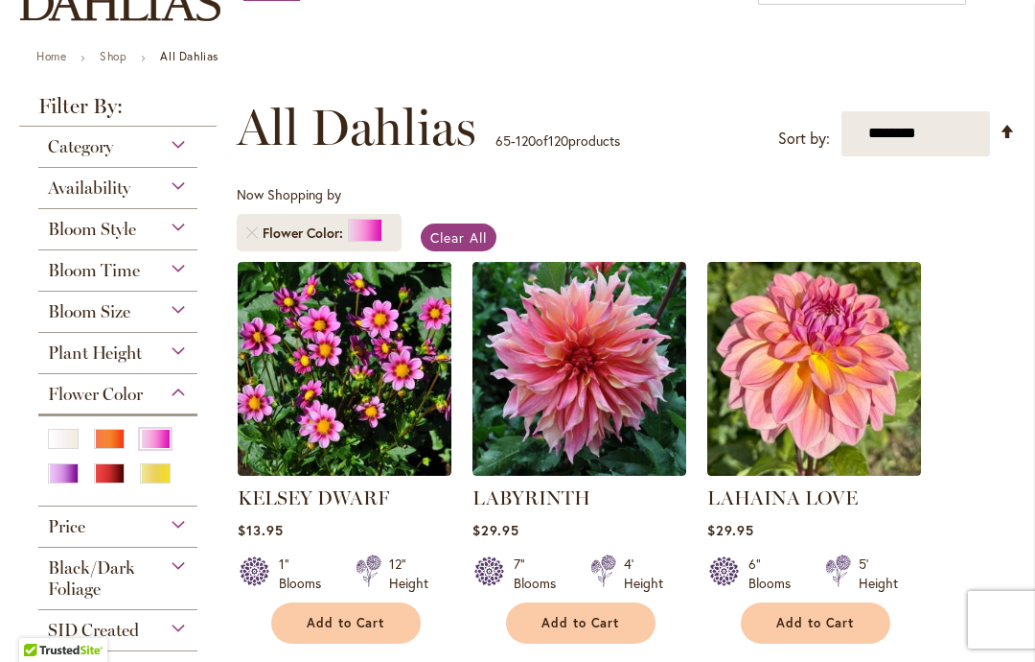
scroll to position [260, 0]
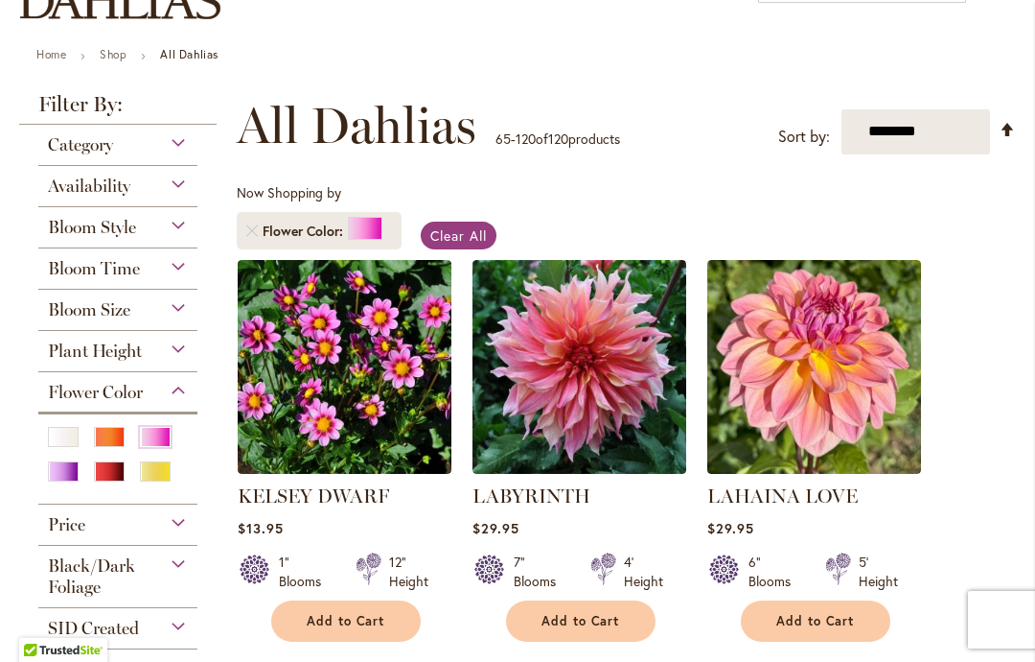
click at [110, 447] on div "Orange/Peach" at bounding box center [109, 437] width 31 height 20
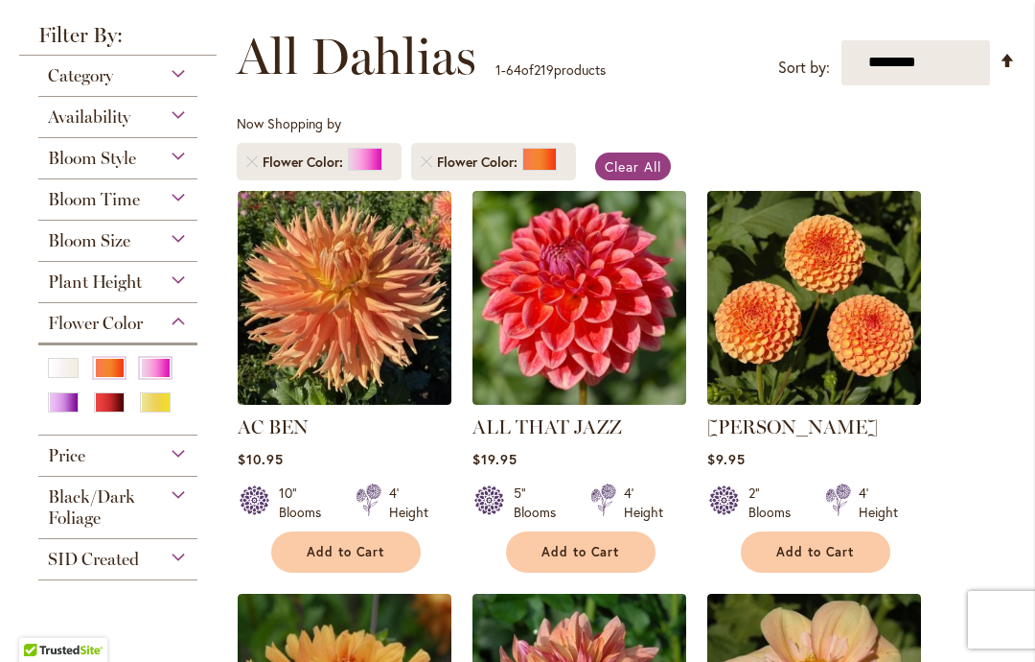
scroll to position [330, 0]
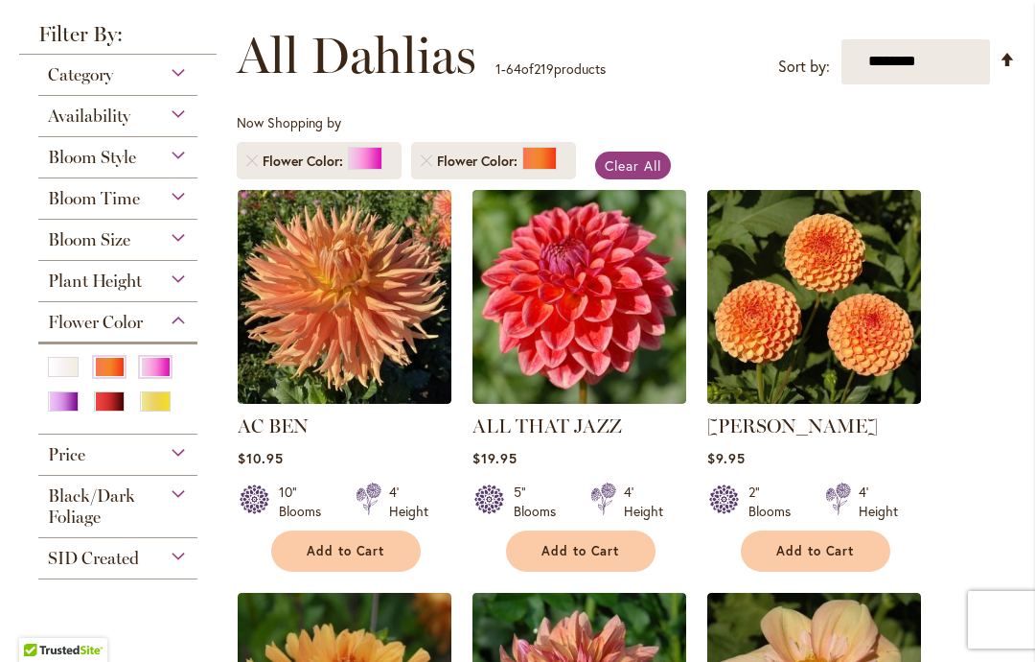
click at [248, 164] on link "Remove Flower Color Pink" at bounding box center [252, 161] width 12 height 12
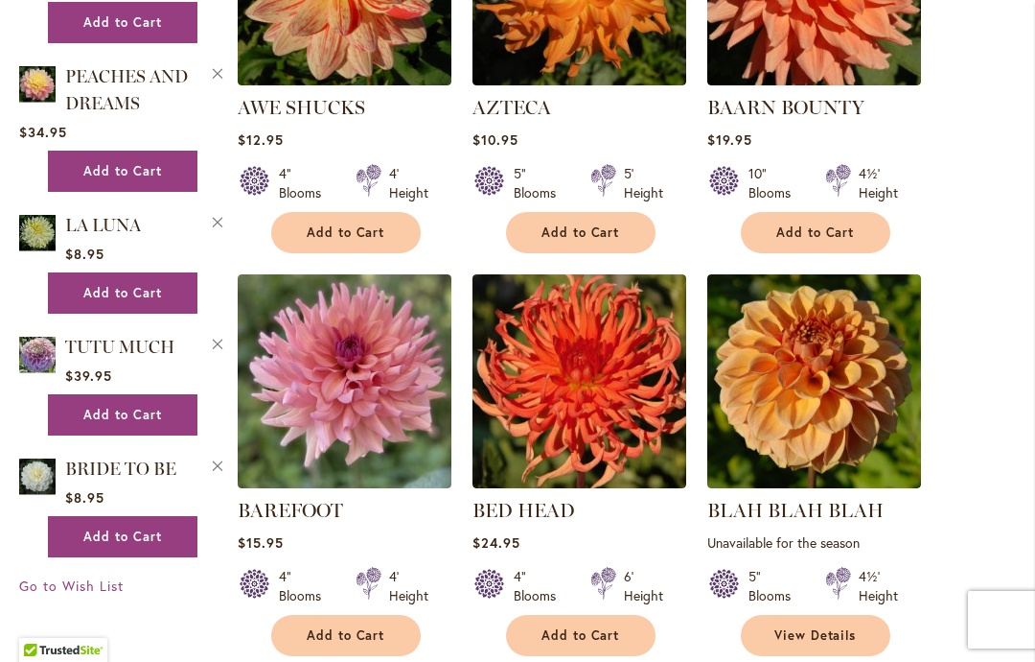
scroll to position [1482, 0]
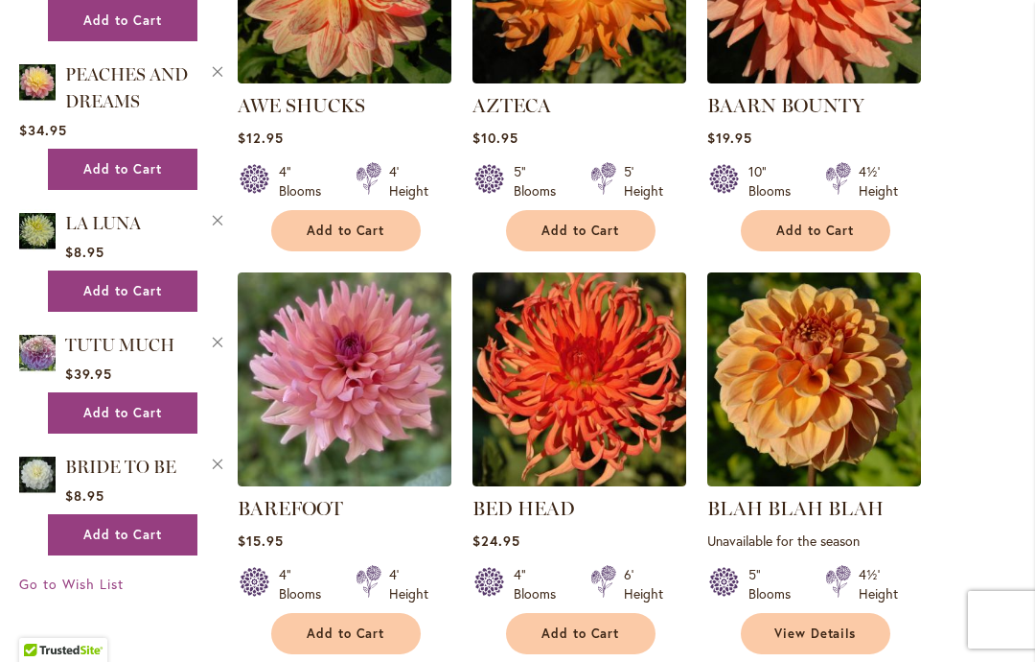
click at [339, 625] on span "Add to Cart" at bounding box center [346, 633] width 79 height 16
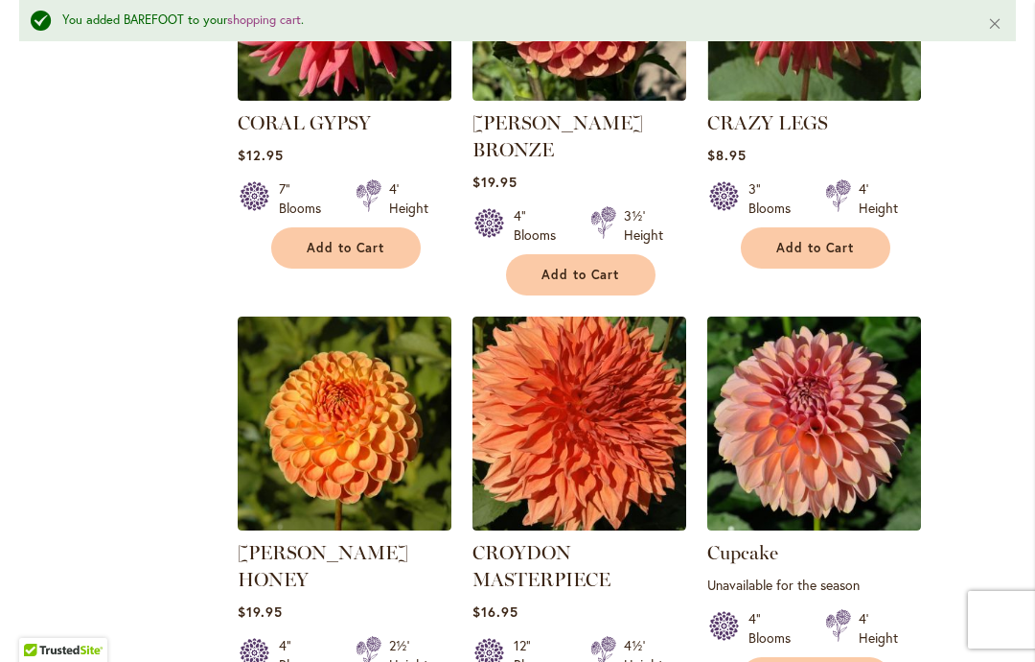
scroll to position [3557, 0]
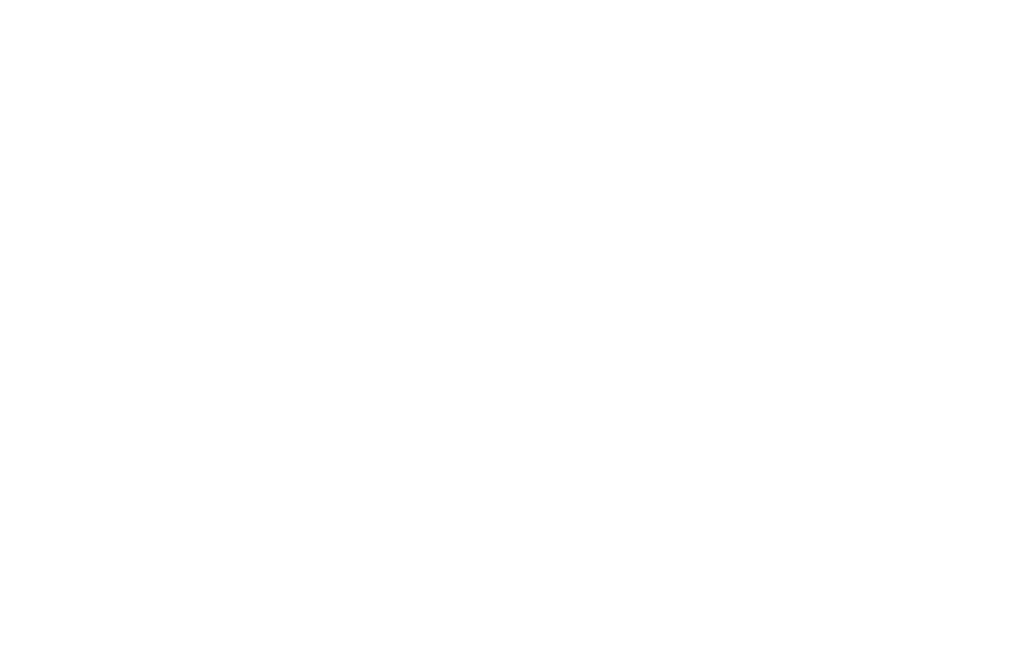
type input "*******"
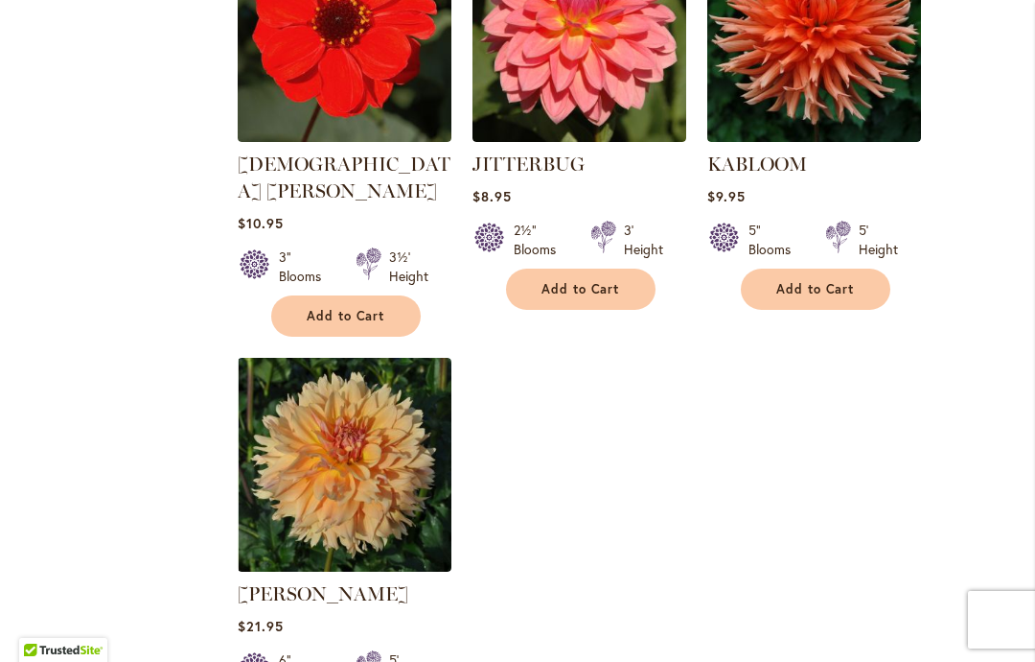
scroll to position [8894, 0]
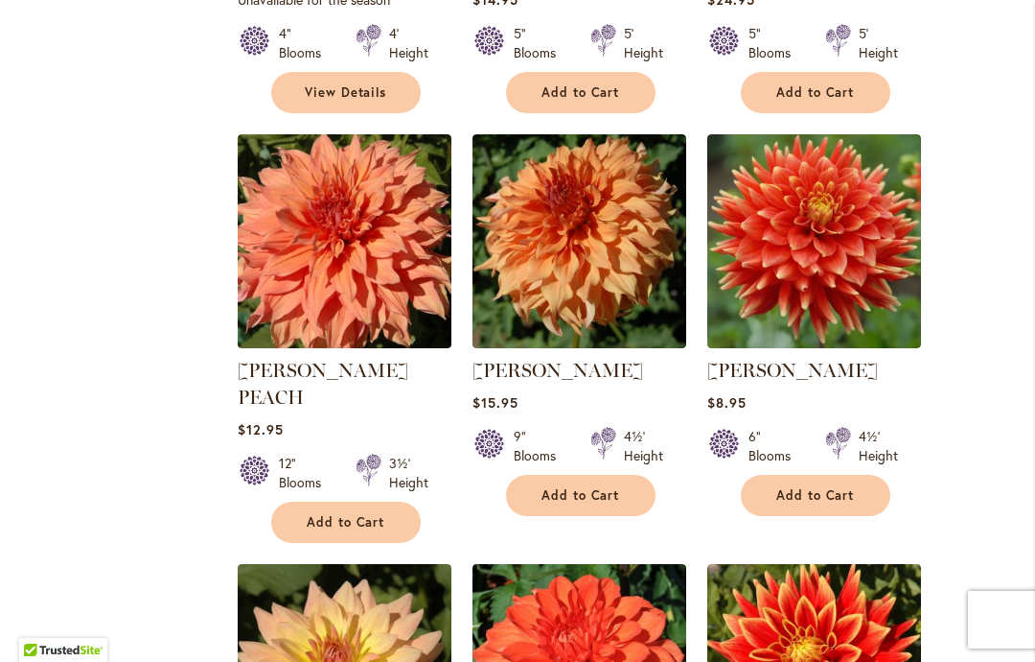
scroll to position [4881, 0]
